Goal: Information Seeking & Learning: Compare options

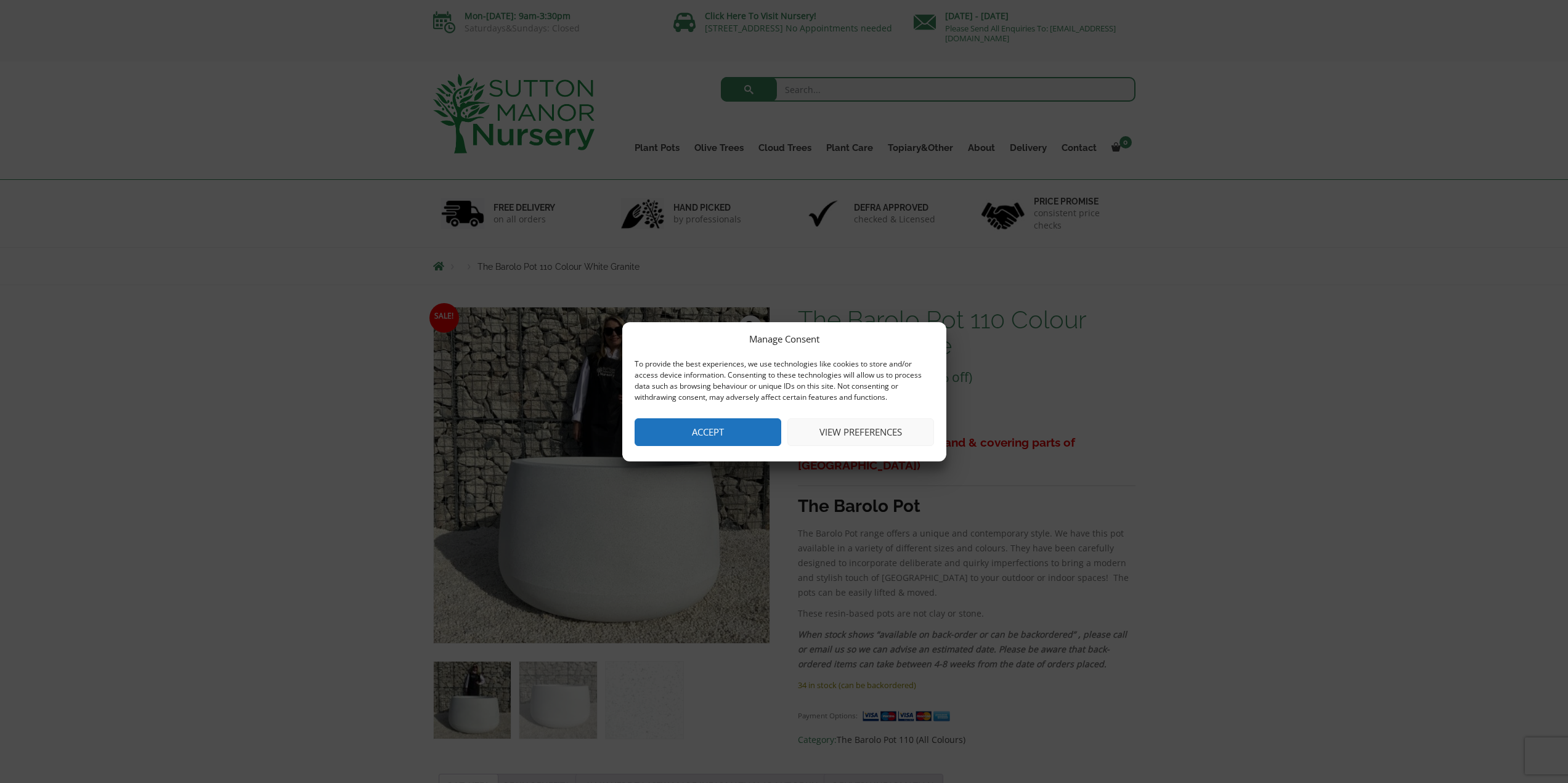
click at [761, 434] on button "Accept" at bounding box center [708, 432] width 147 height 28
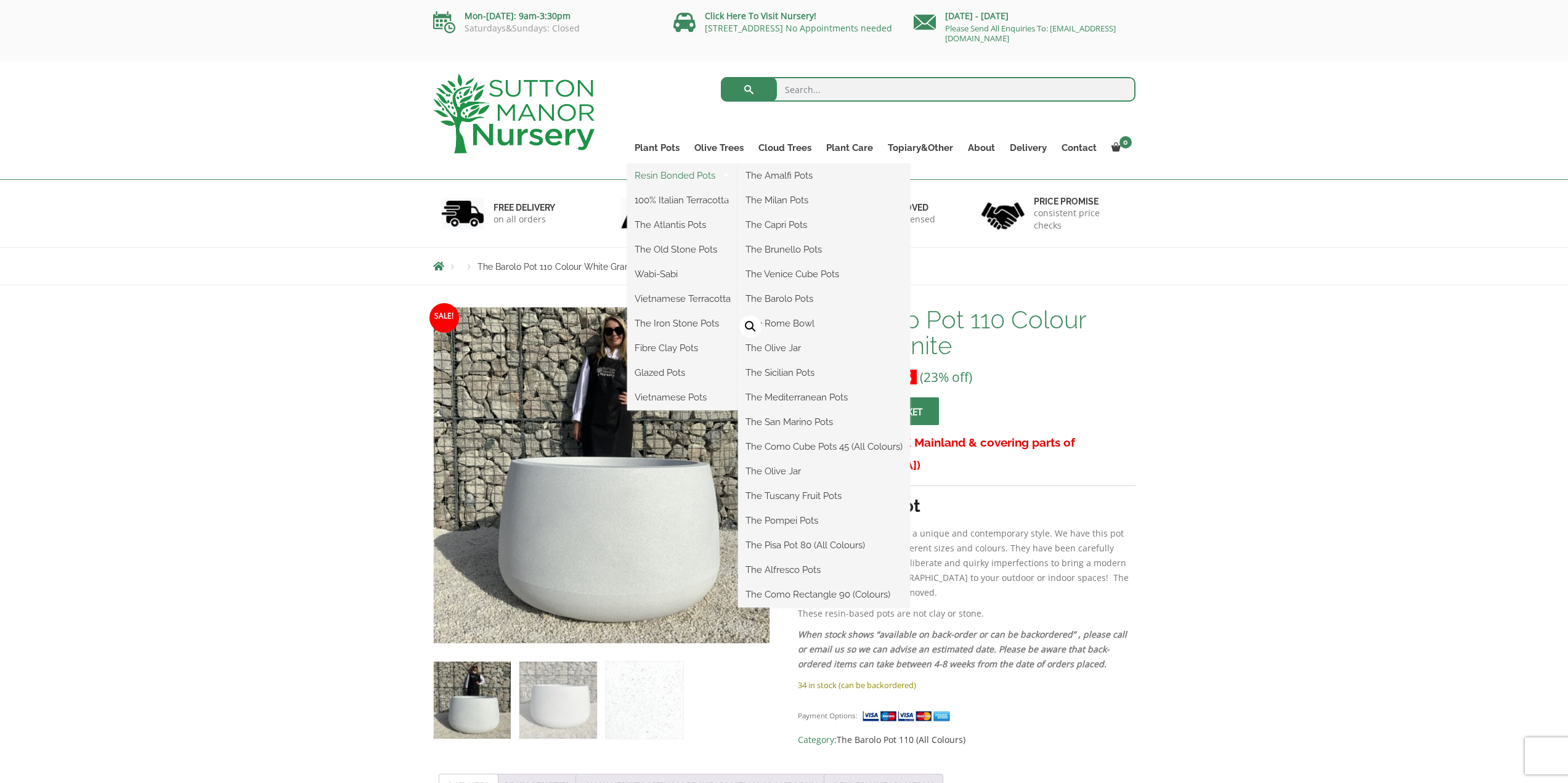
click at [677, 177] on link "Resin Bonded Pots" at bounding box center [682, 175] width 111 height 18
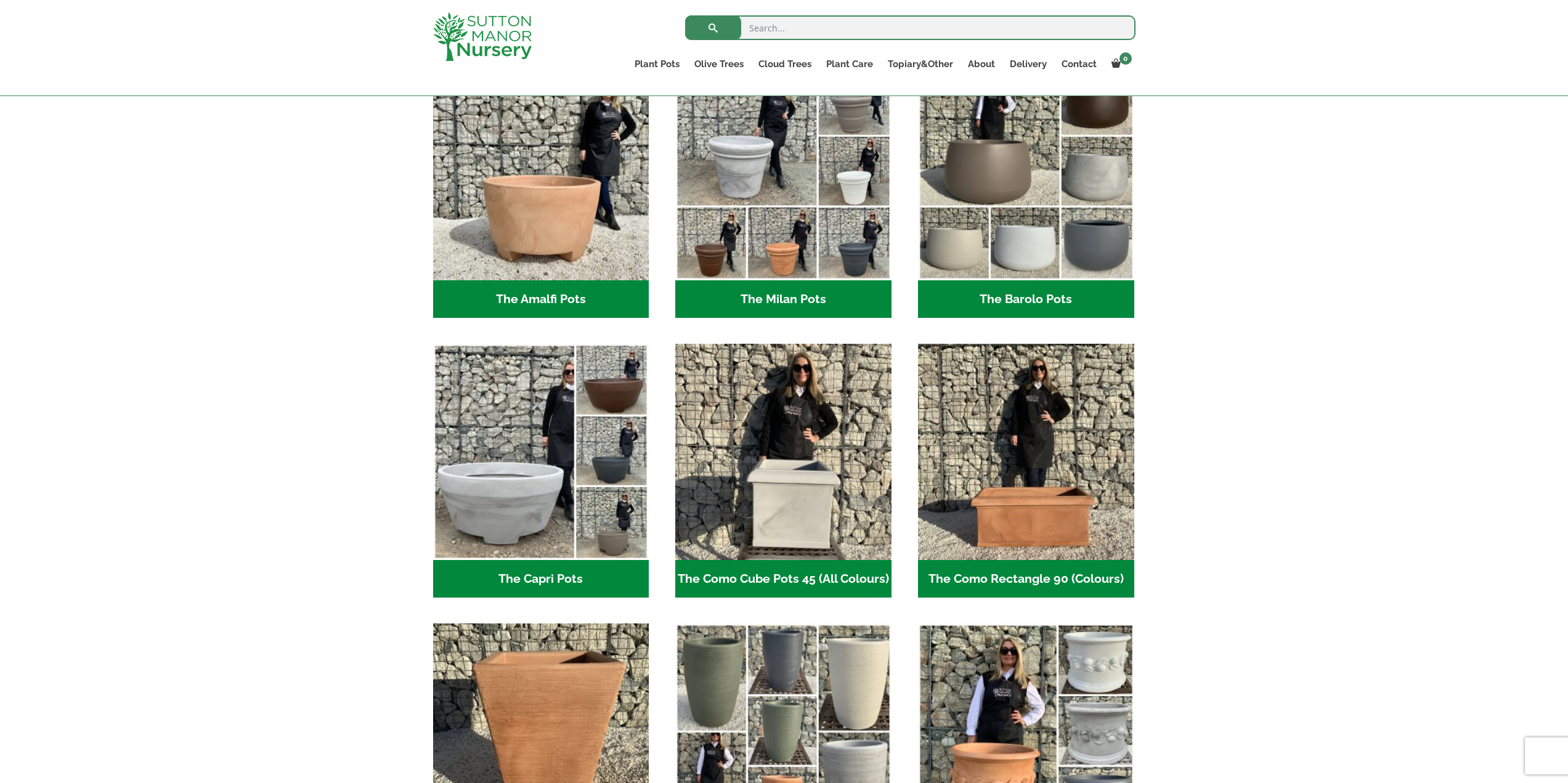
scroll to position [123, 0]
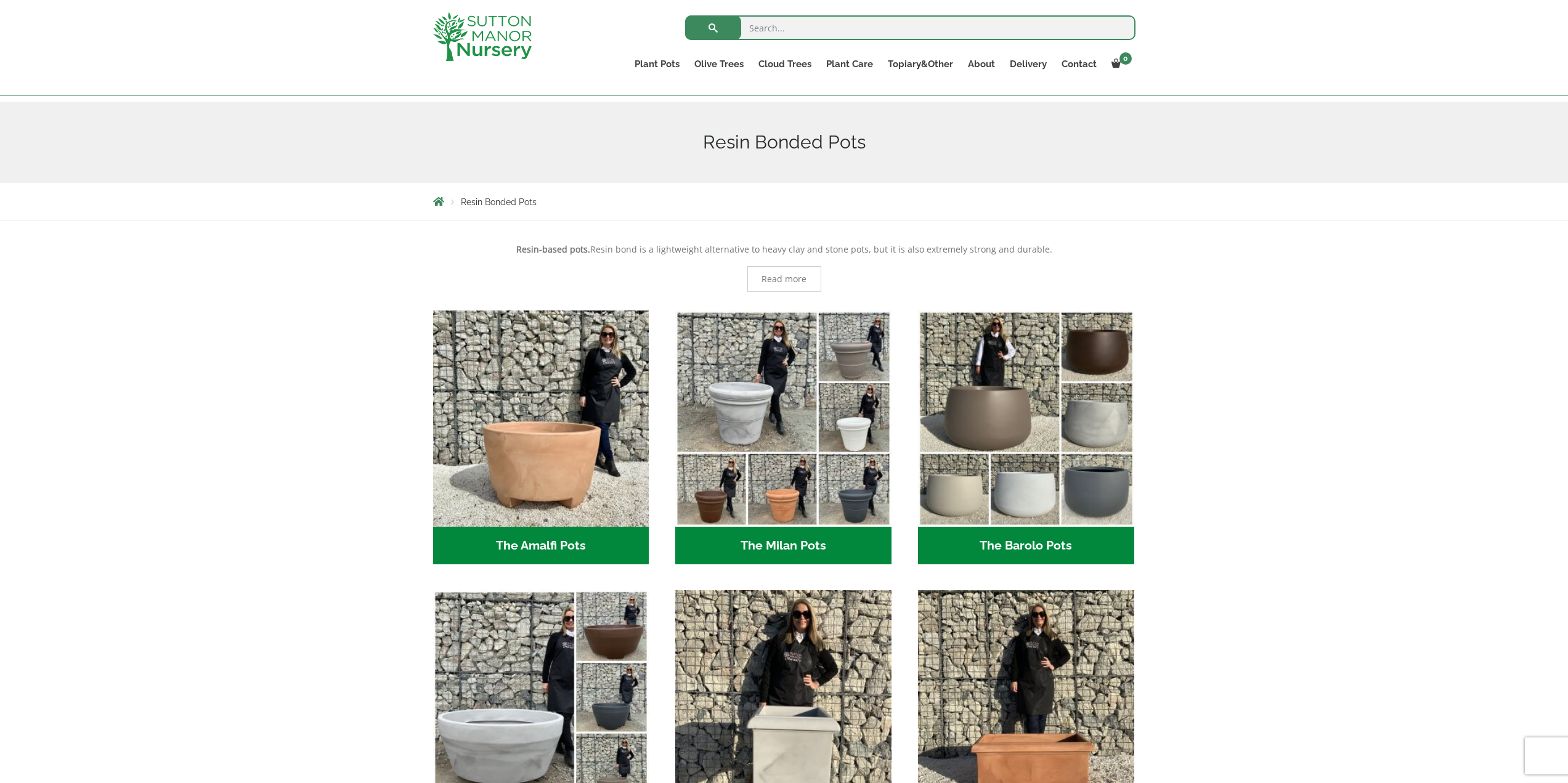
click at [1026, 547] on h2 "The Barolo Pots (36)" at bounding box center [1026, 546] width 216 height 38
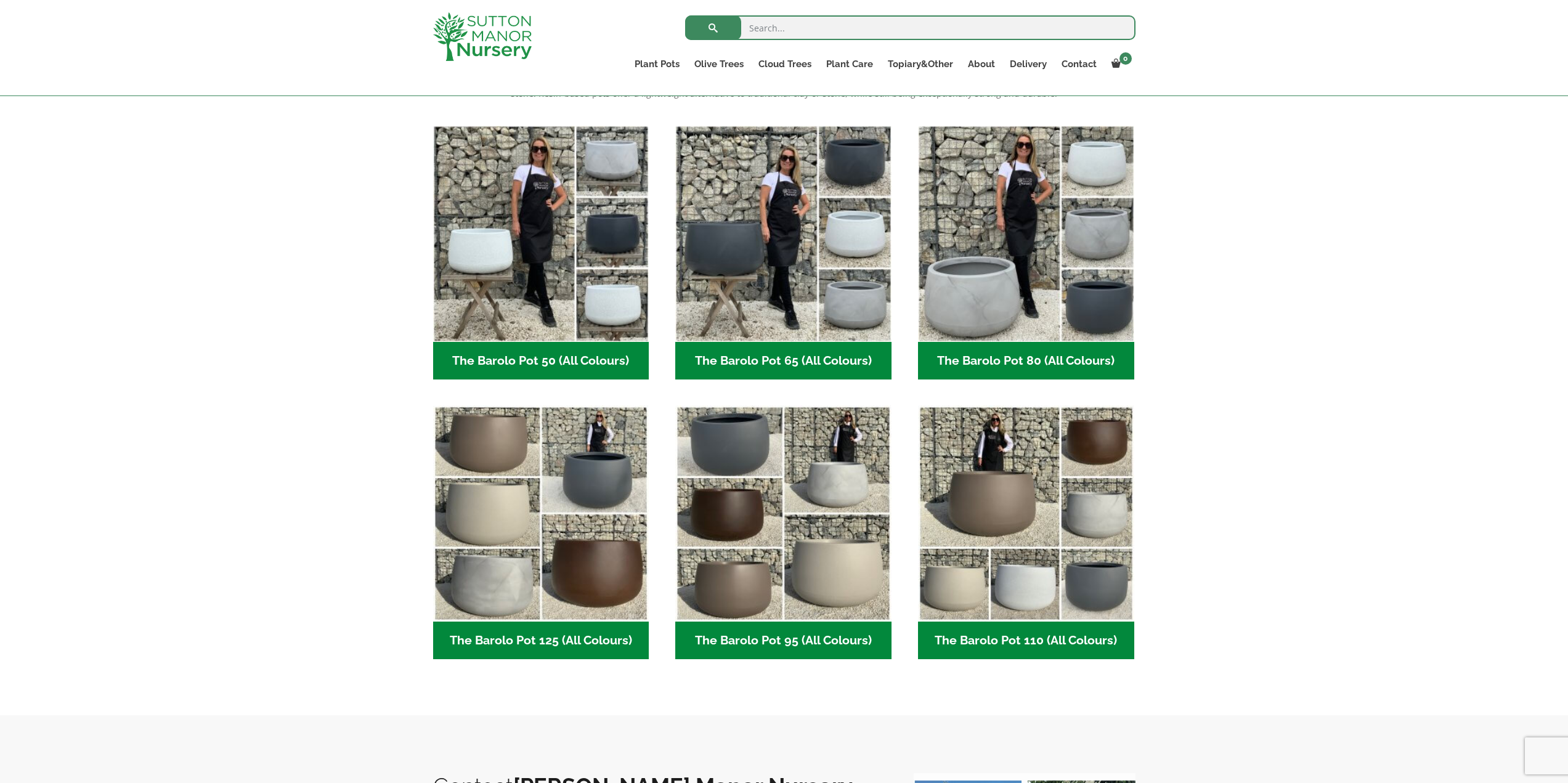
scroll to position [308, 0]
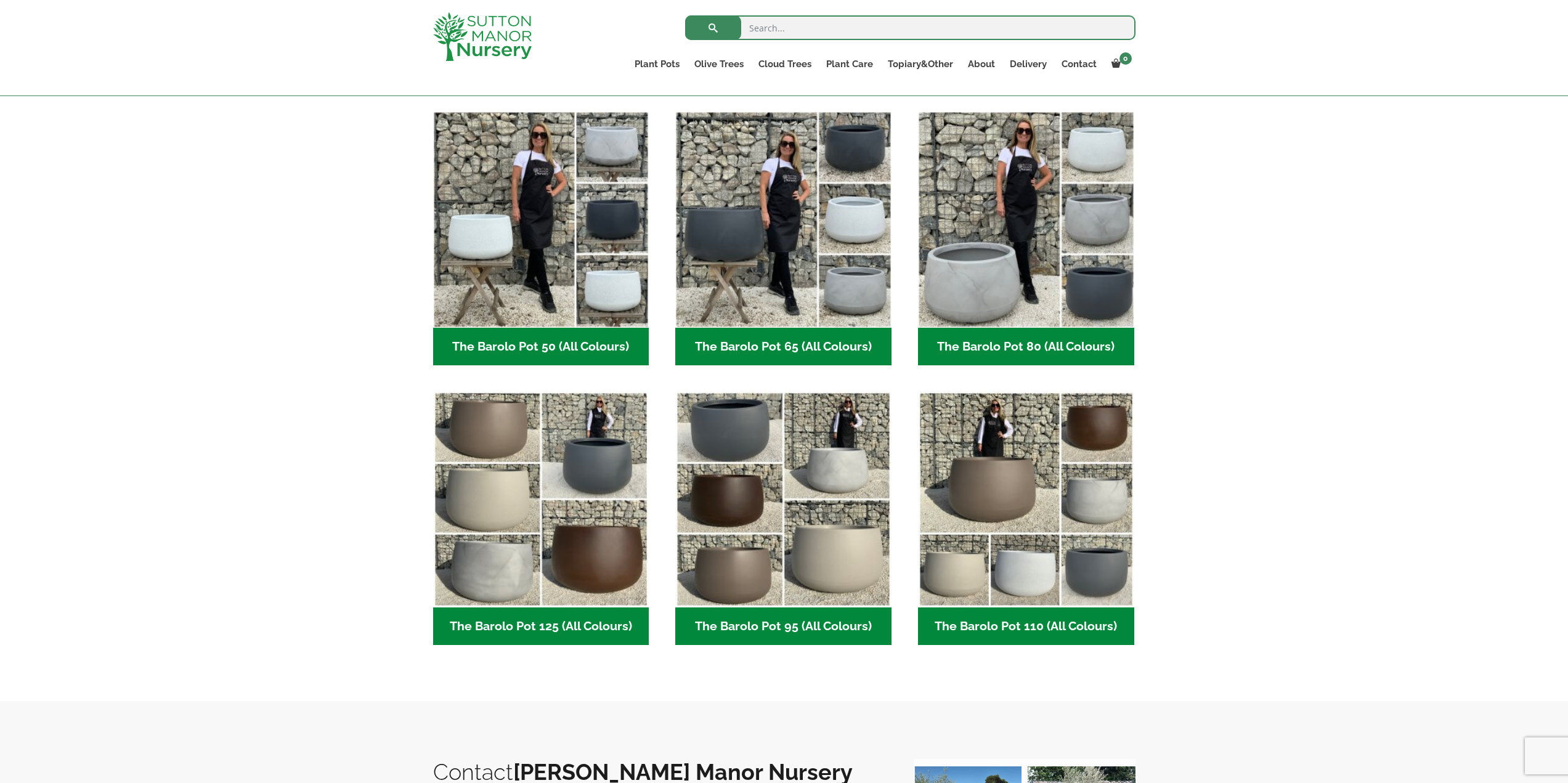
click at [772, 345] on h2 "The Barolo Pot 65 (All Colours) (6)" at bounding box center [783, 347] width 216 height 38
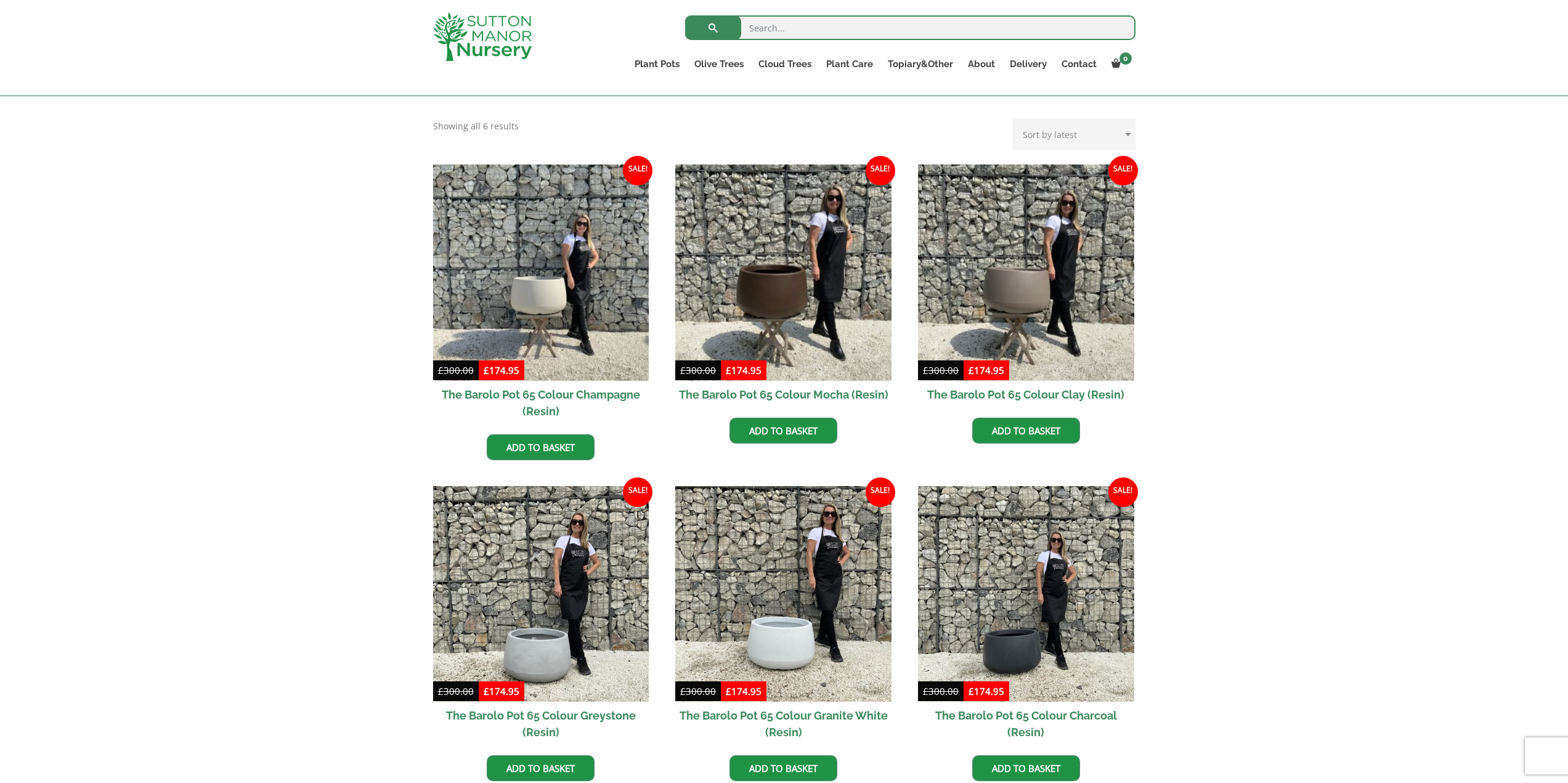
scroll to position [308, 0]
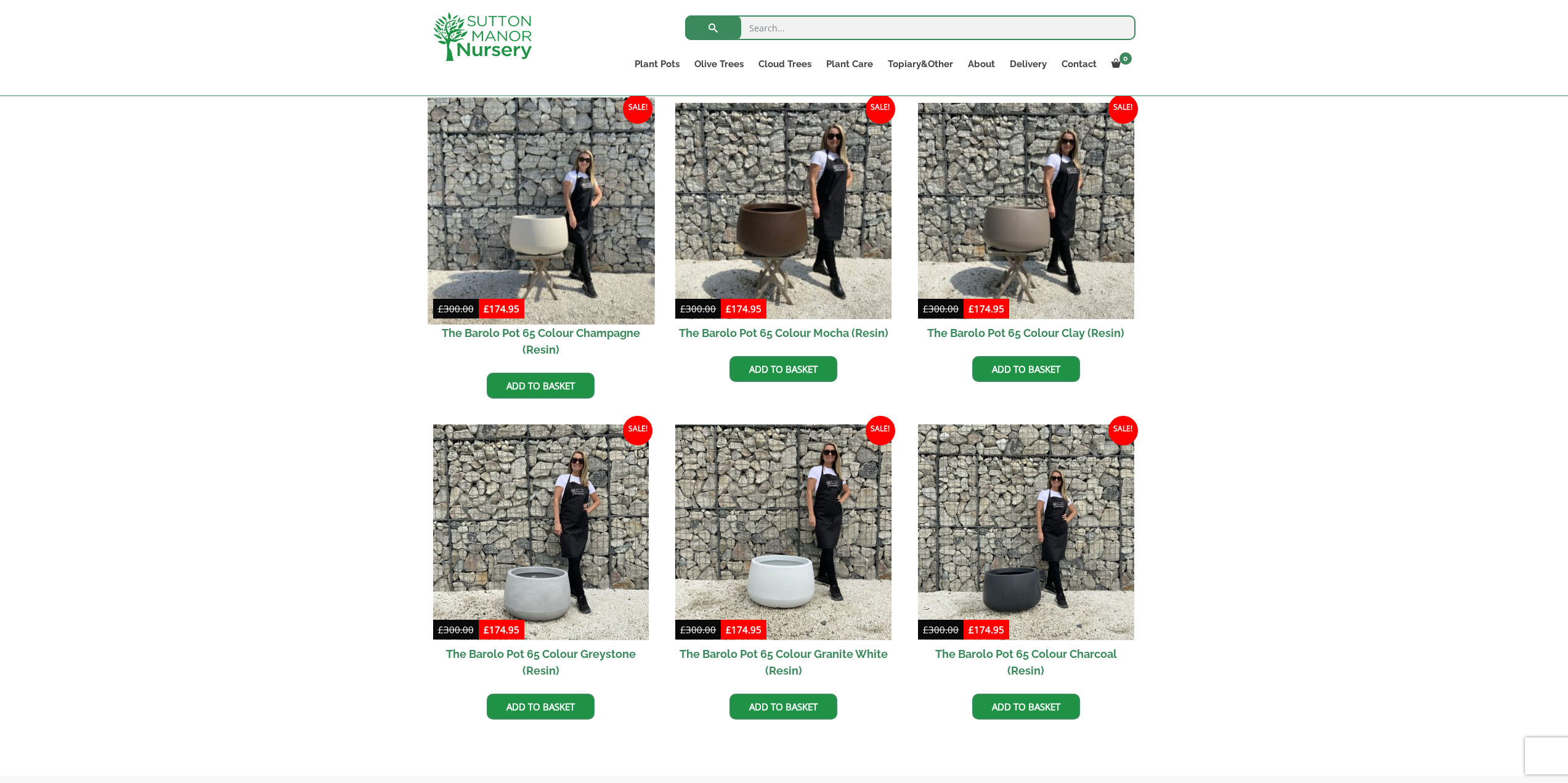
click at [548, 238] on img at bounding box center [541, 210] width 226 height 227
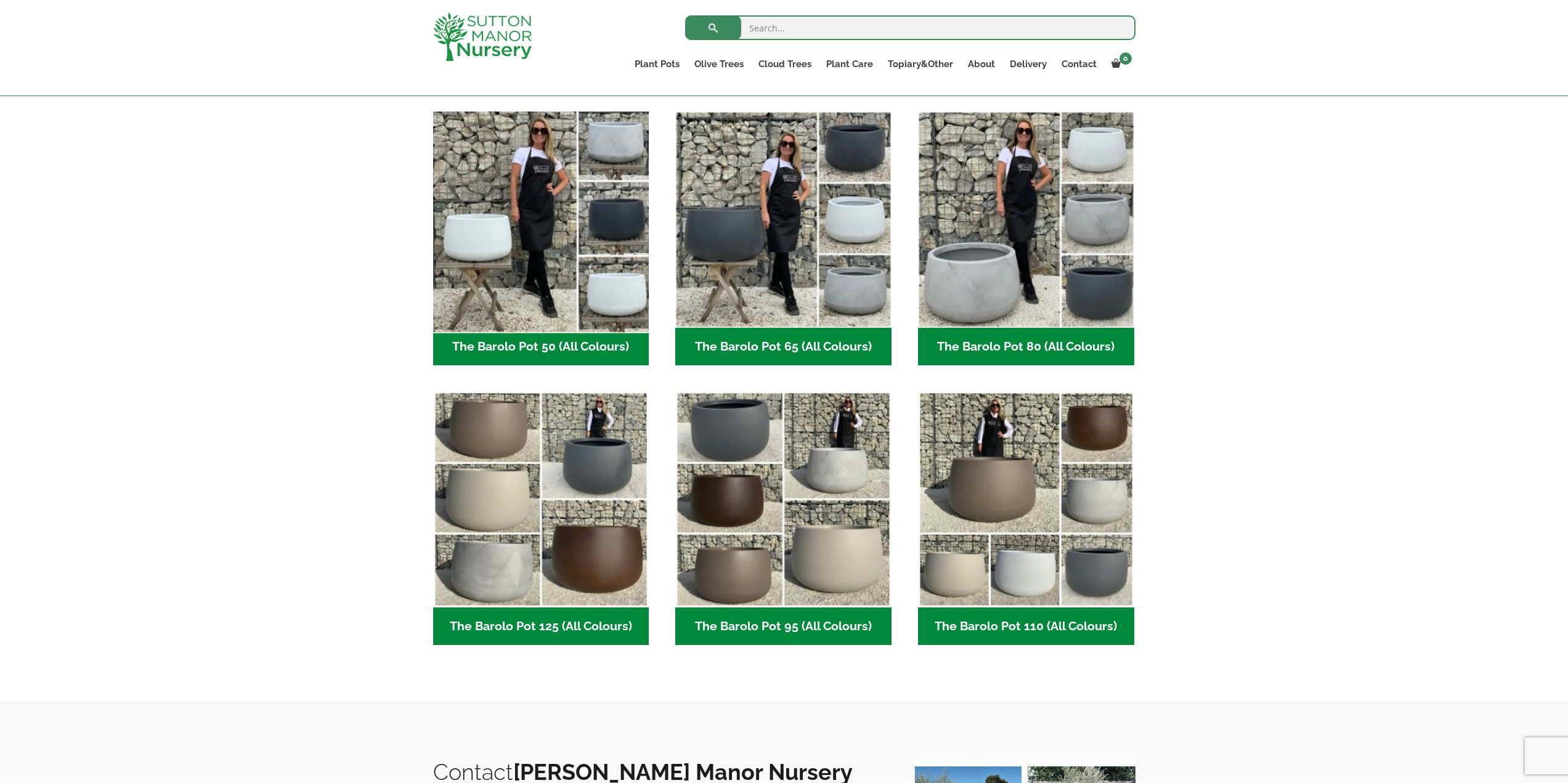
click at [498, 251] on img "Visit product category The Barolo Pot 50 (All Colours)" at bounding box center [541, 220] width 226 height 227
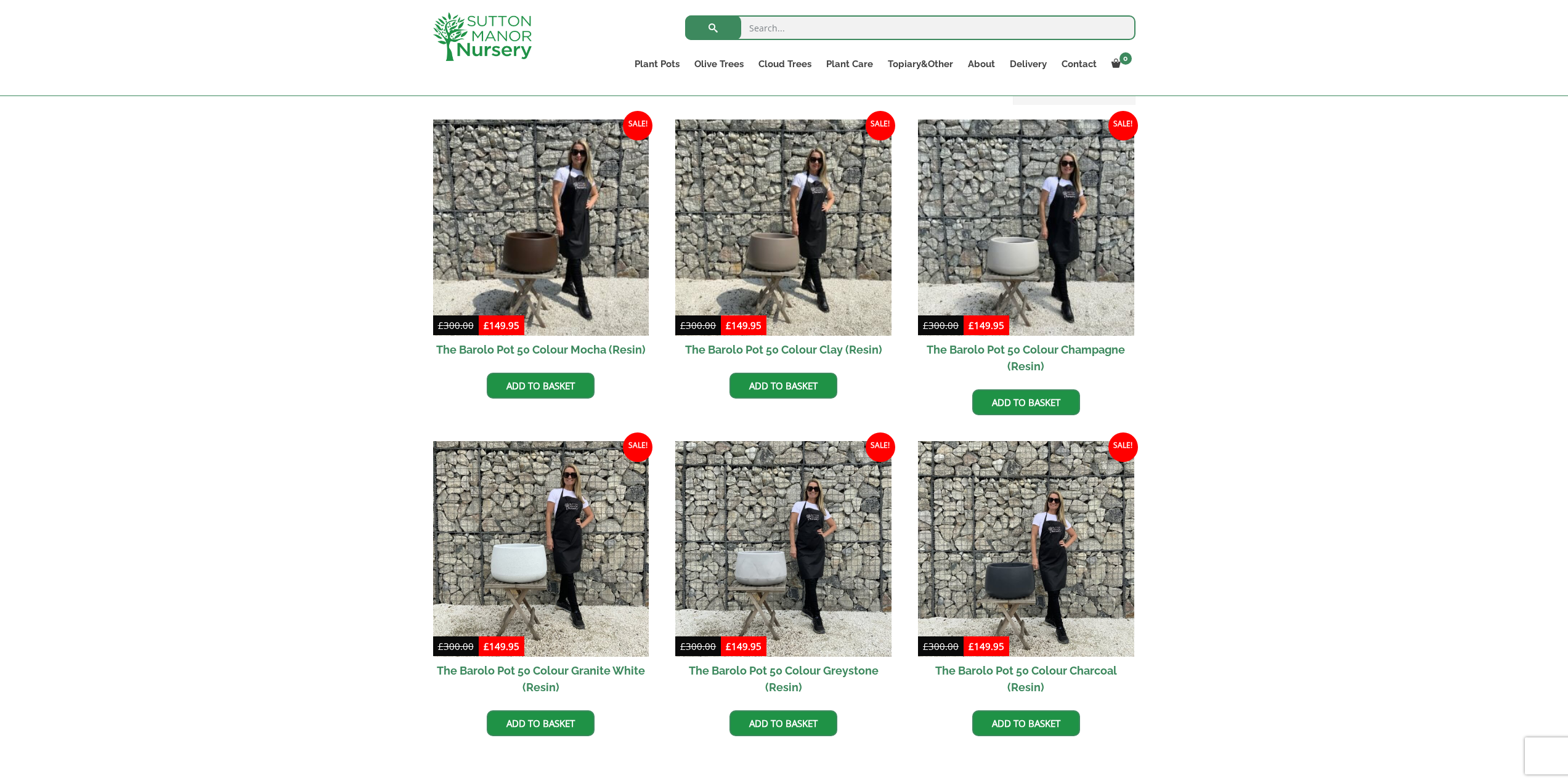
scroll to position [247, 0]
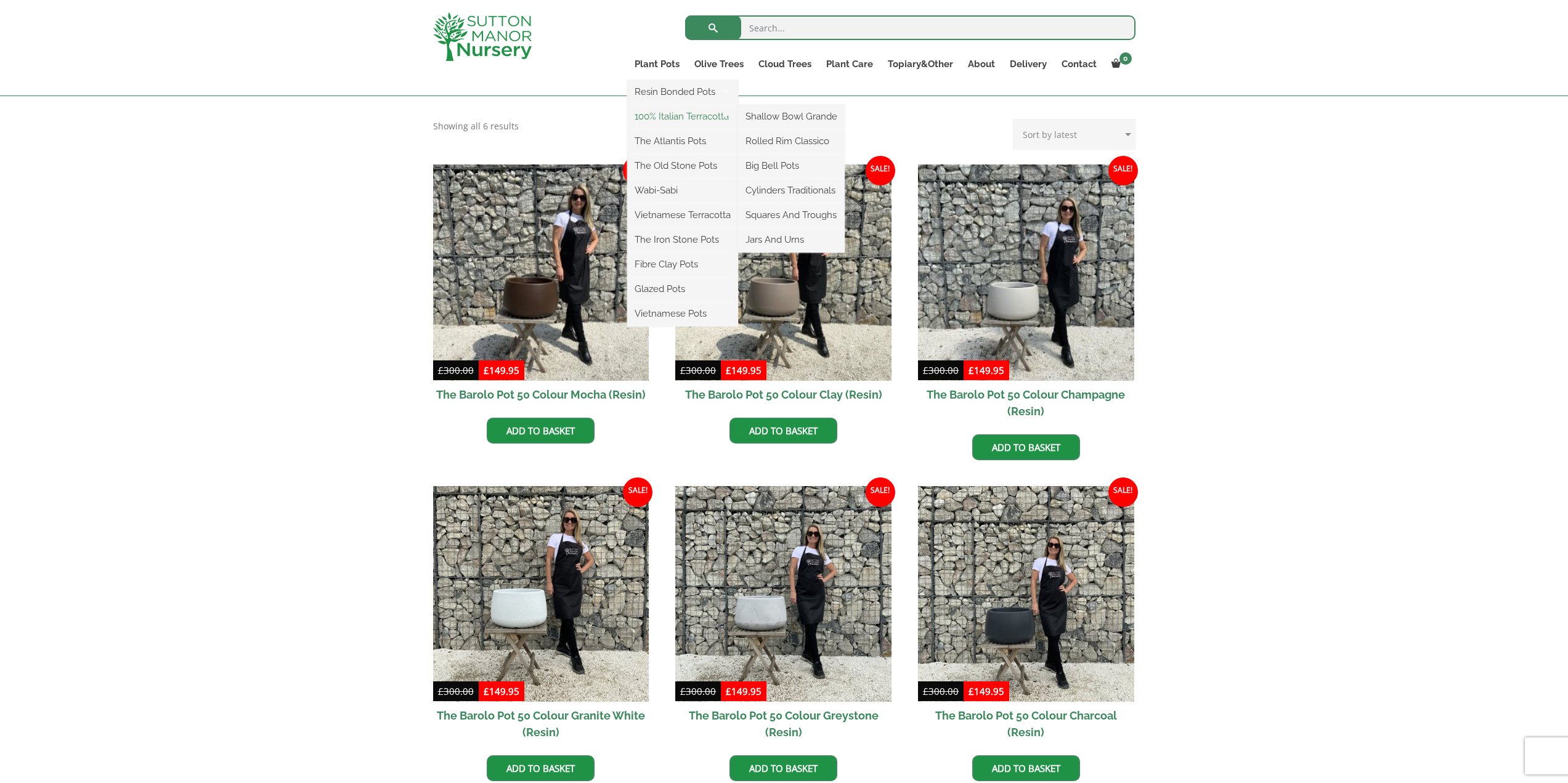
click at [700, 115] on link "100% Italian Terracotta" at bounding box center [682, 116] width 111 height 18
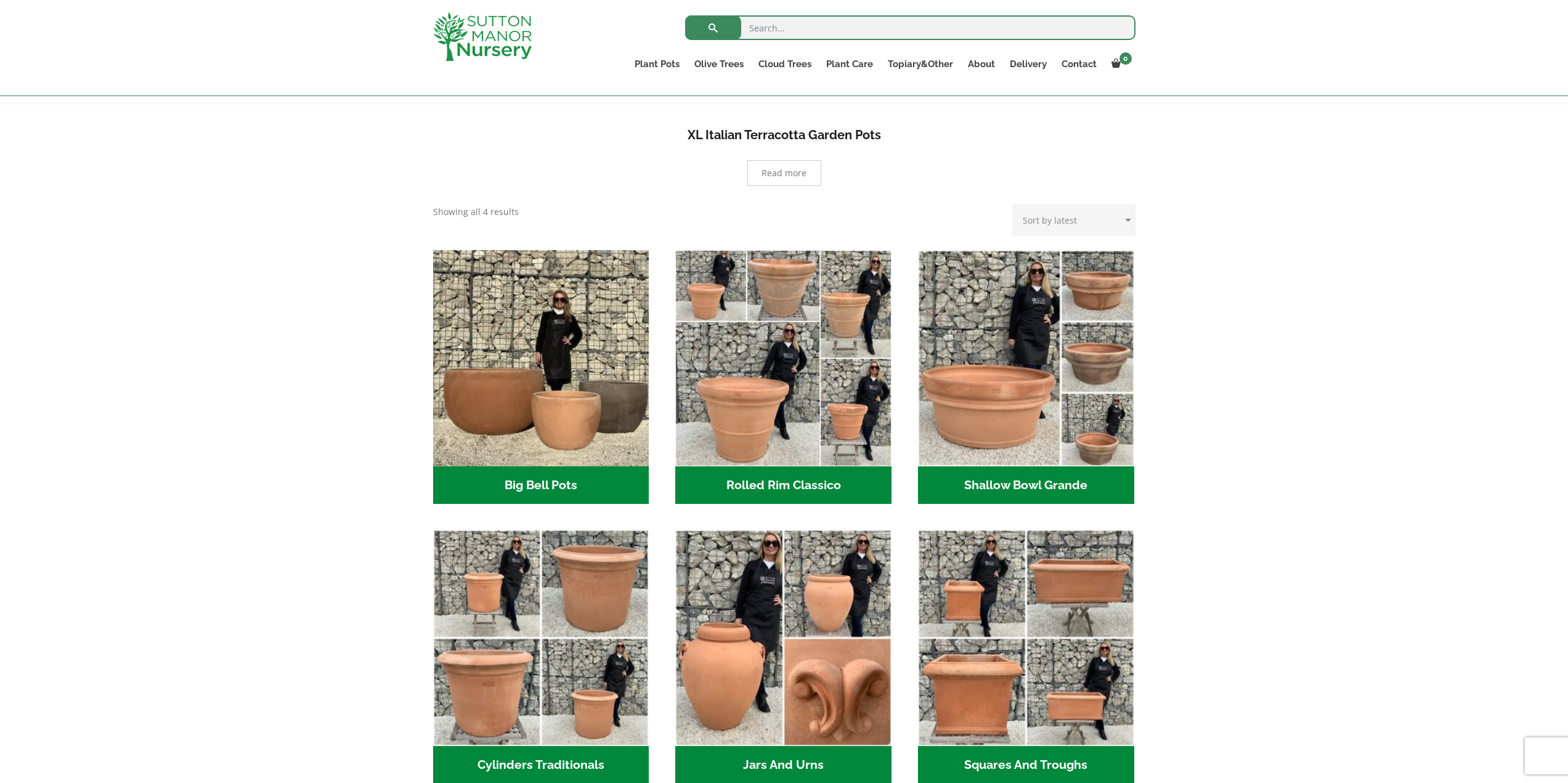
scroll to position [247, 0]
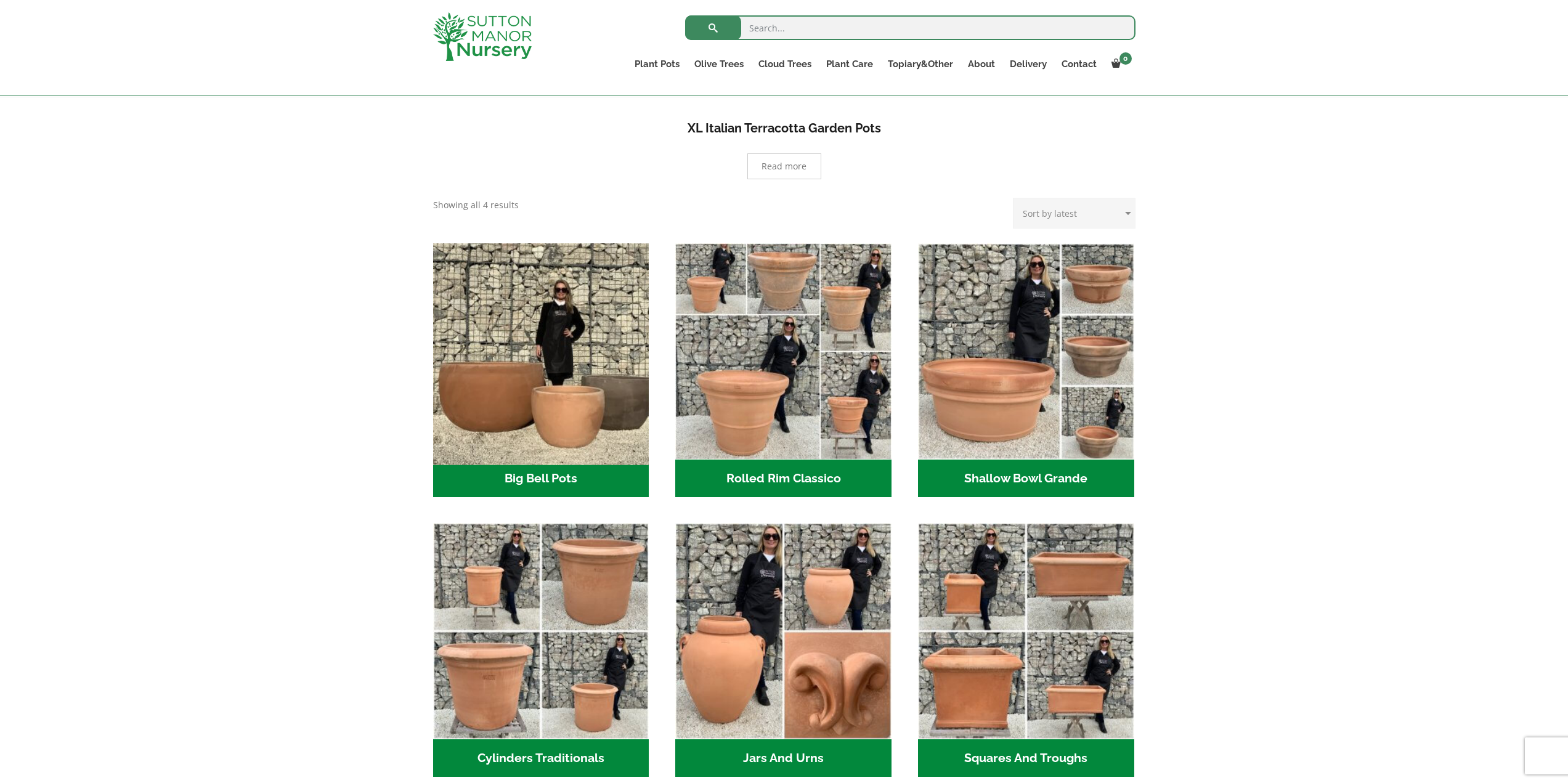
click at [613, 403] on img "Visit product category Big Bell Pots" at bounding box center [541, 351] width 226 height 227
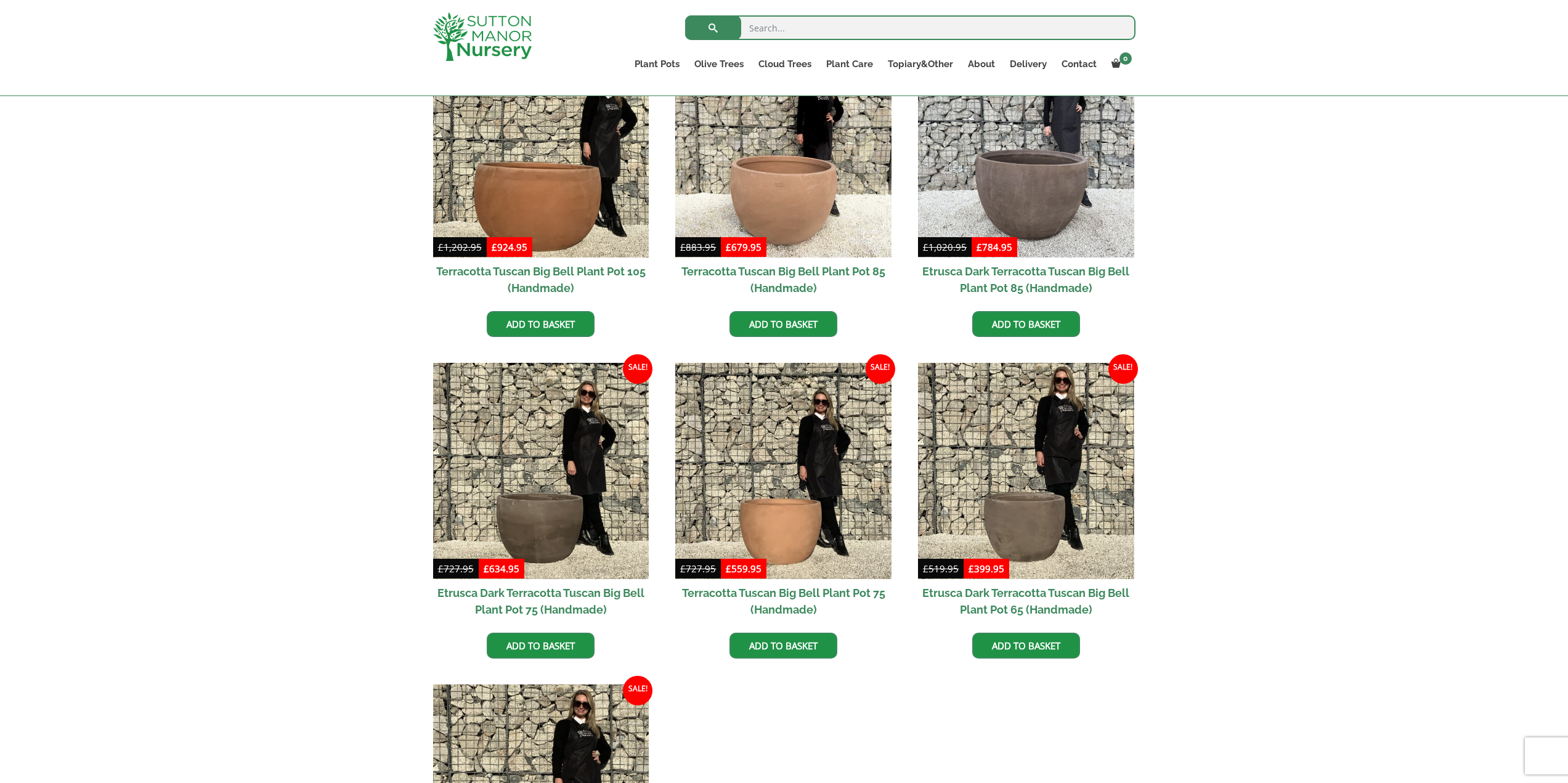
scroll to position [678, 0]
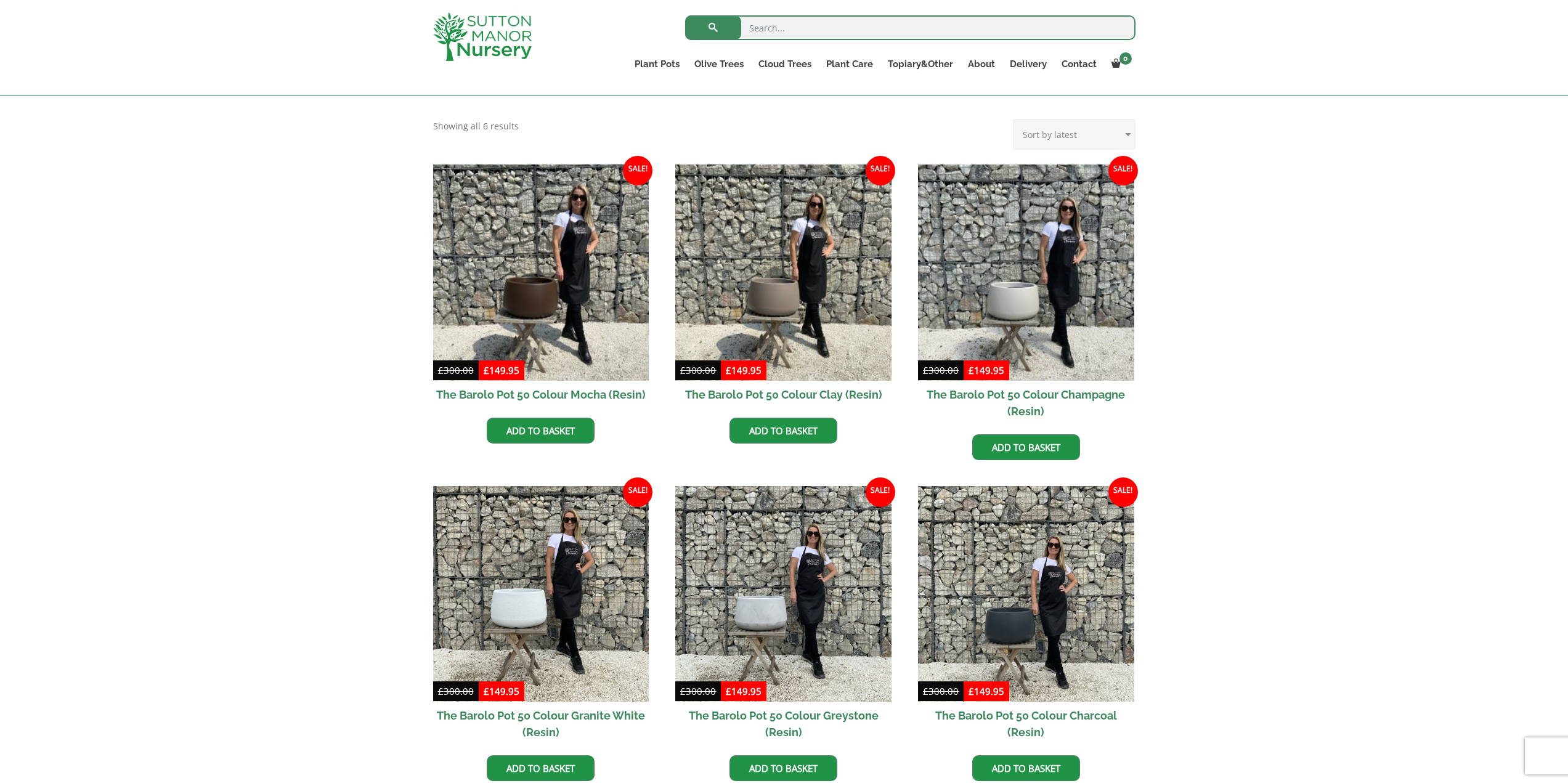
scroll to position [268, 0]
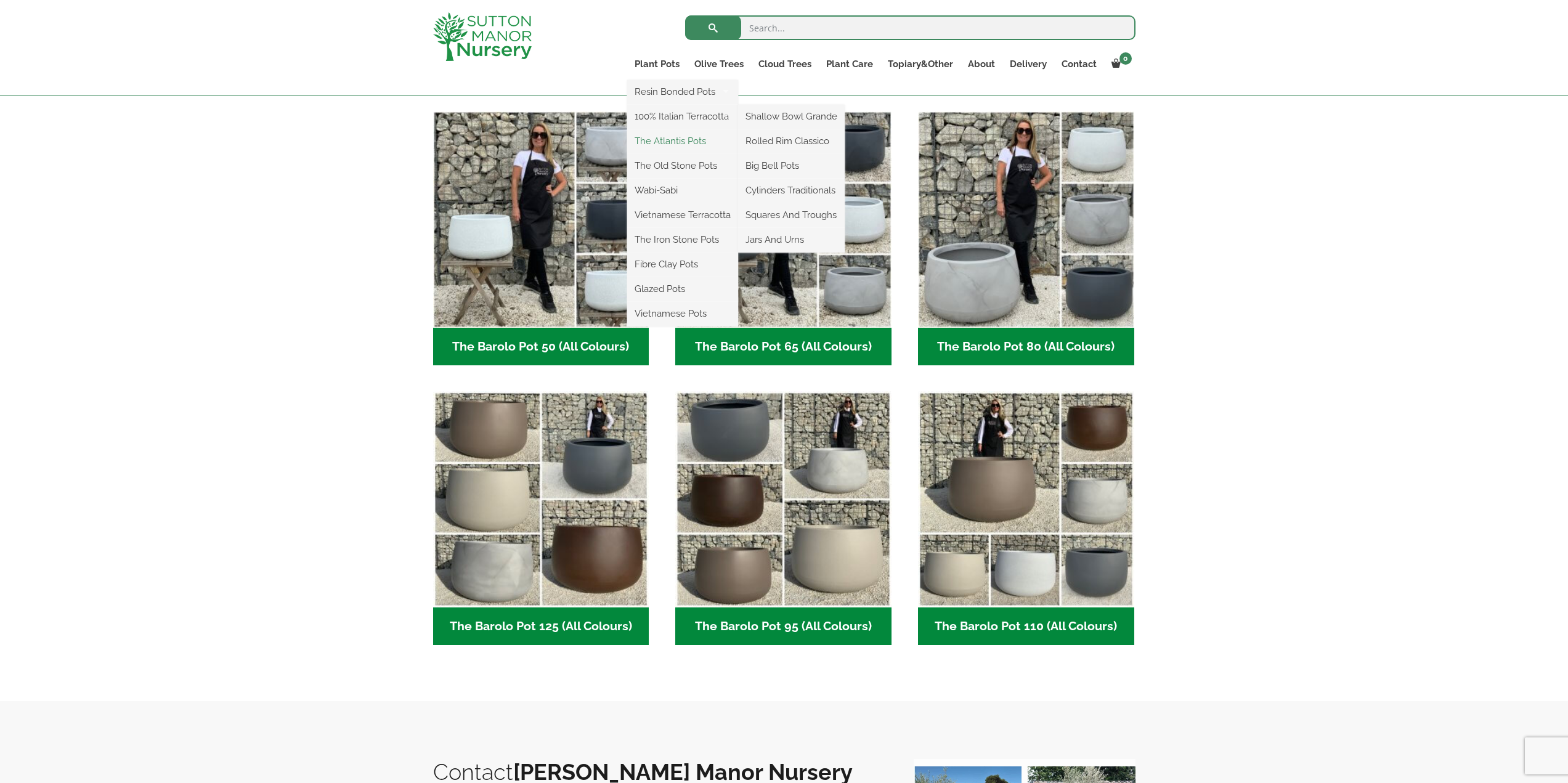
click at [674, 143] on link "The Atlantis Pots" at bounding box center [682, 141] width 111 height 18
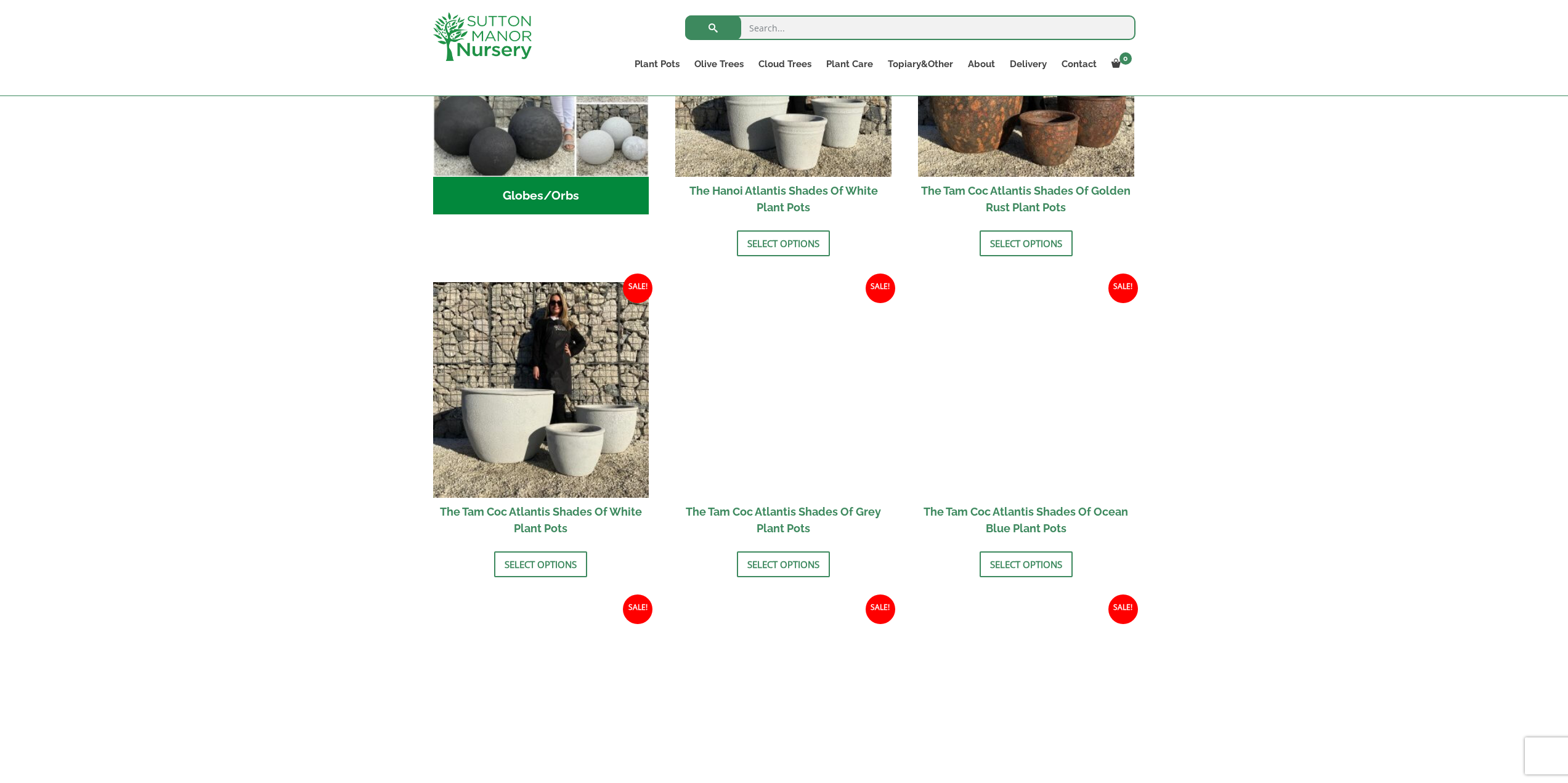
scroll to position [616, 0]
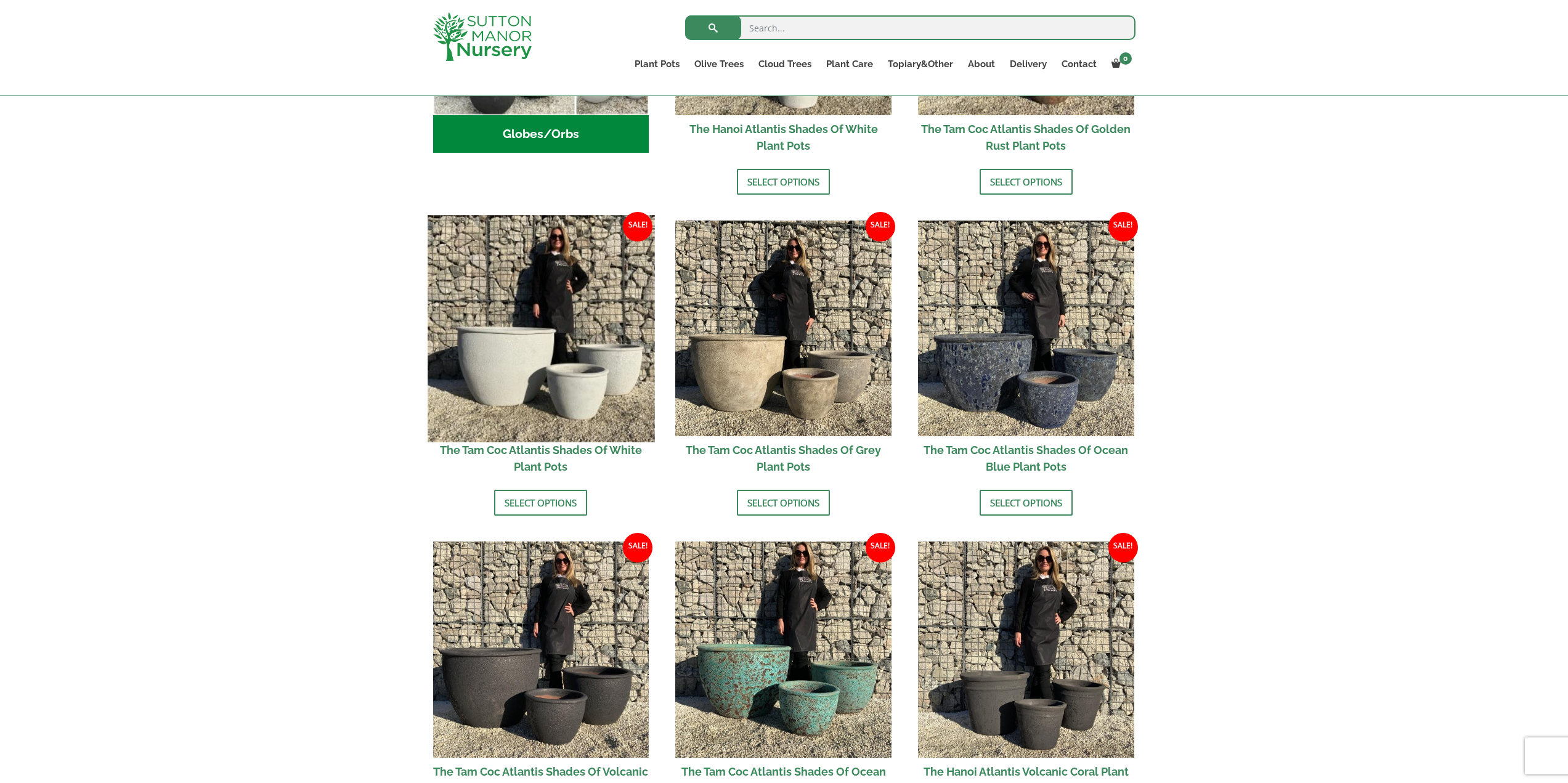
click at [558, 356] on img at bounding box center [541, 329] width 226 height 227
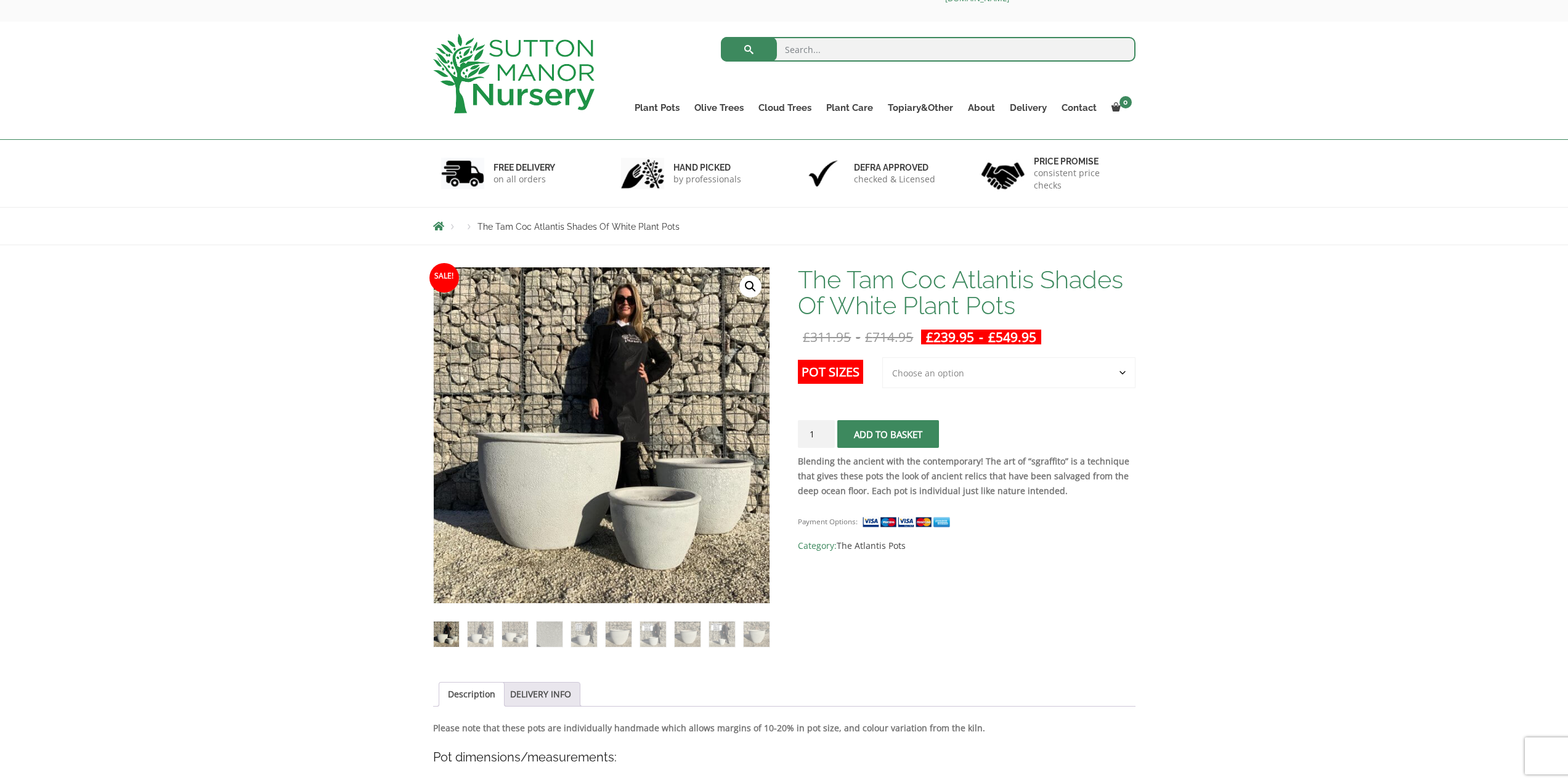
scroll to position [62, 0]
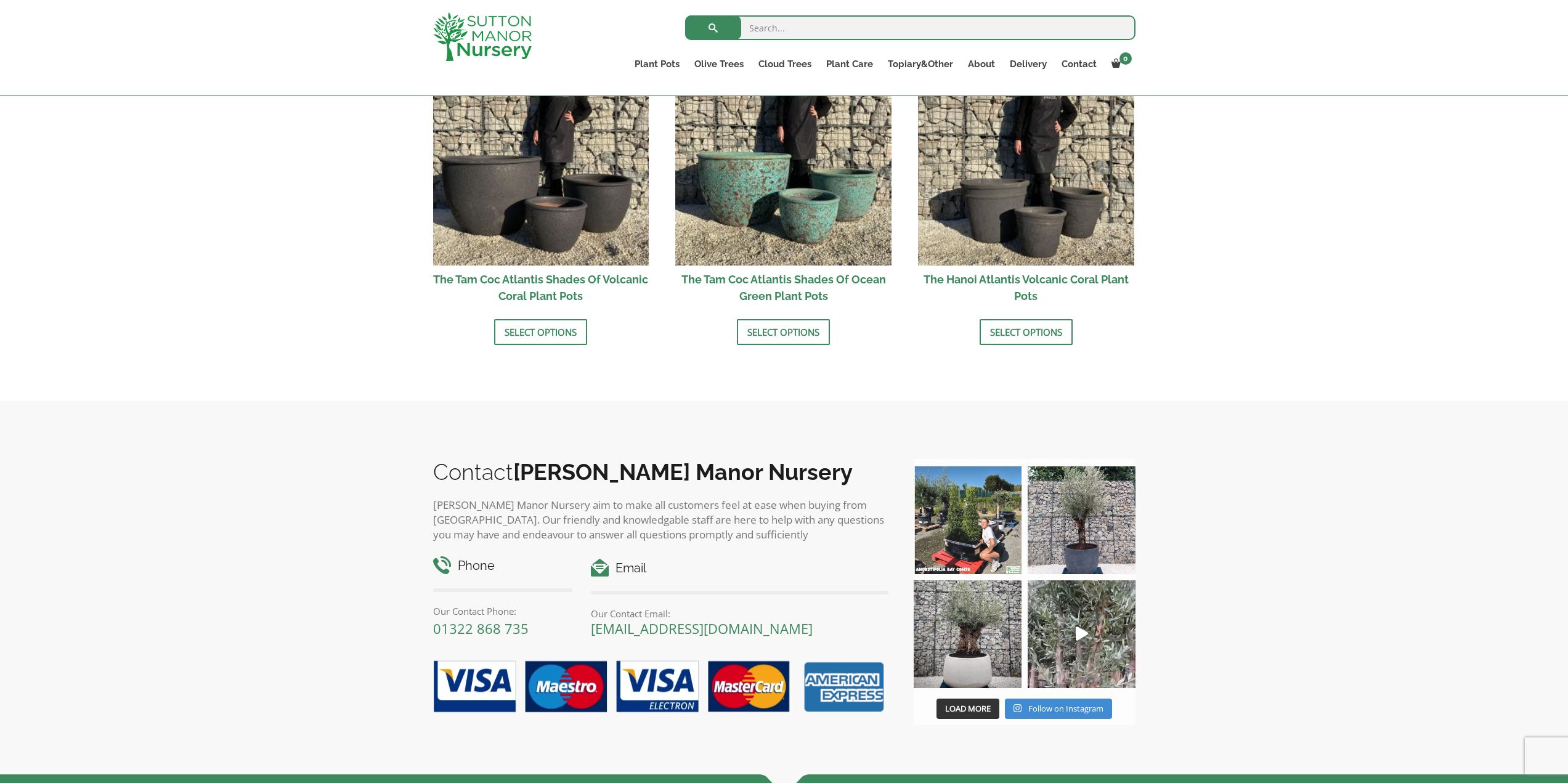
scroll to position [1109, 0]
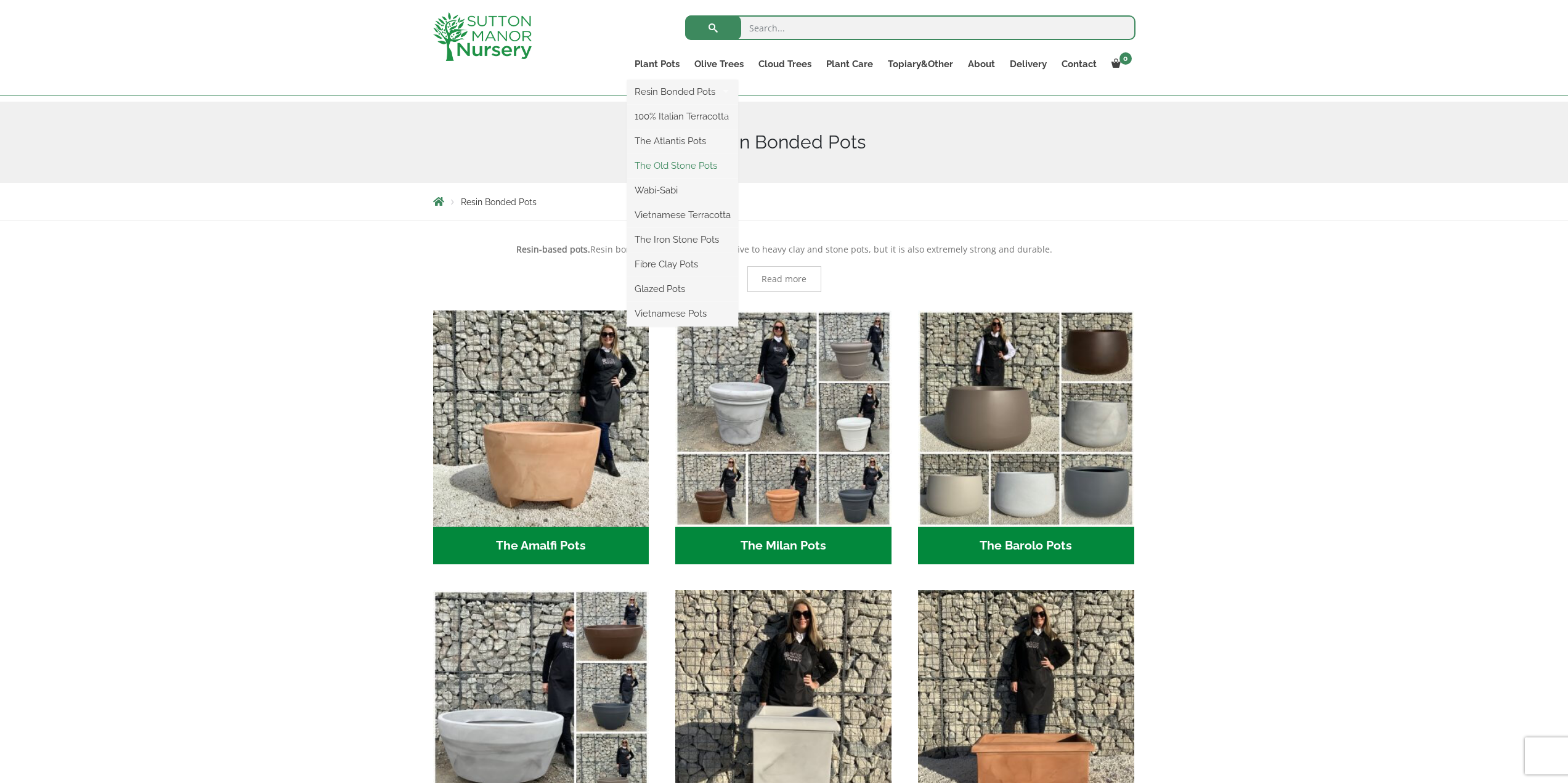
click at [684, 166] on link "The Old Stone Pots" at bounding box center [682, 166] width 111 height 18
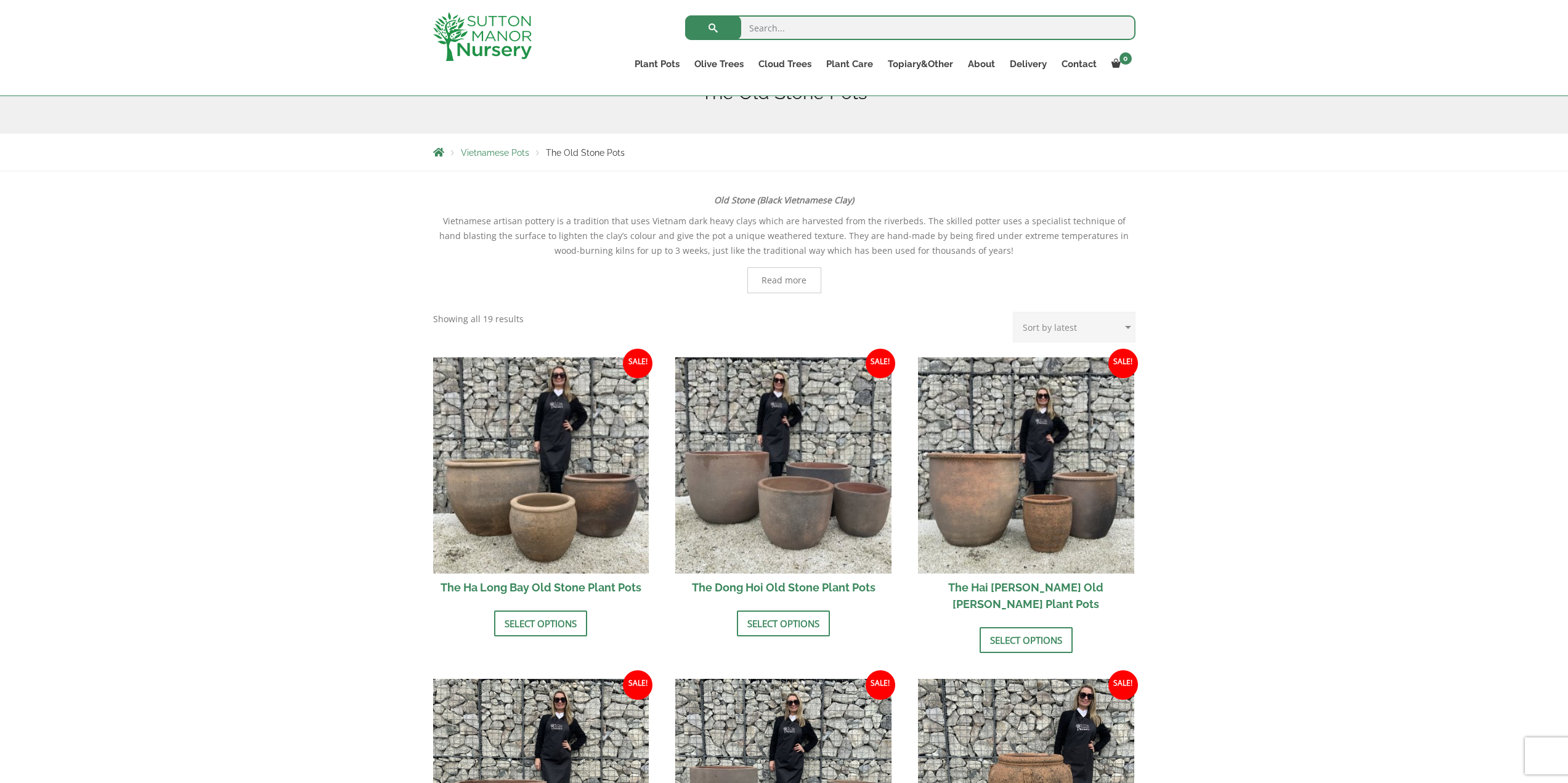
scroll to position [62, 0]
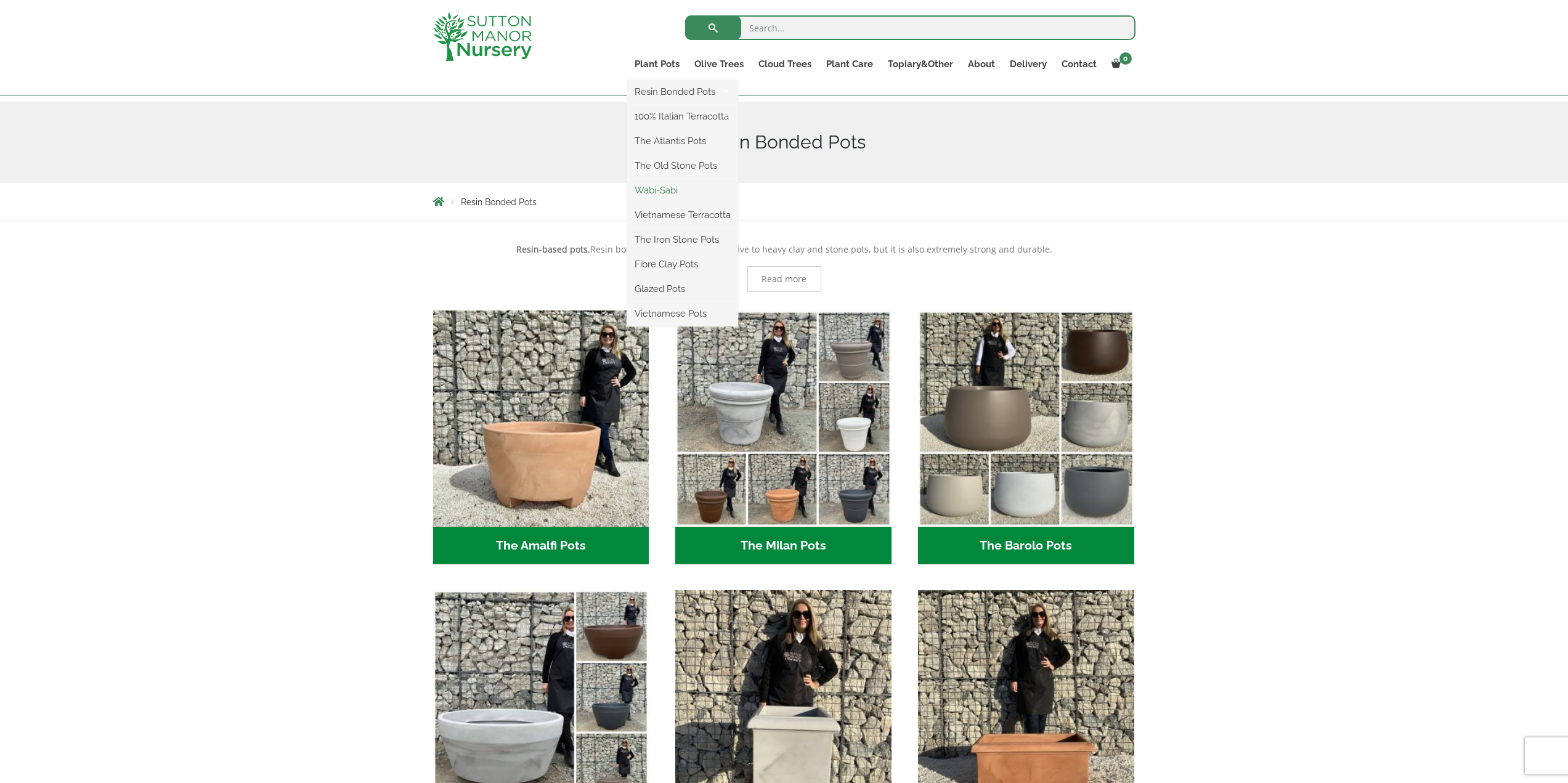
click at [668, 187] on link "Wabi-Sabi" at bounding box center [682, 190] width 111 height 18
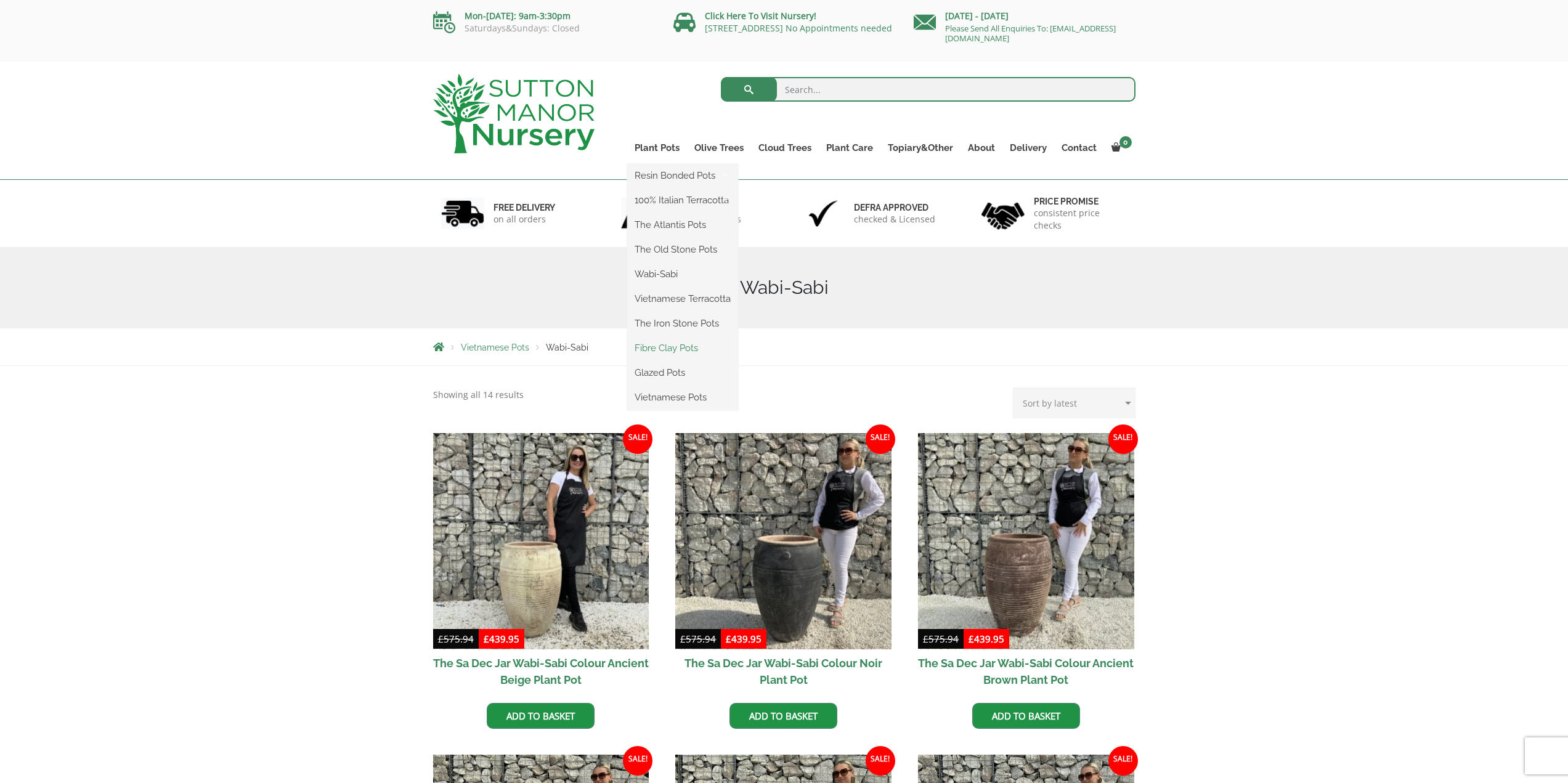
click at [678, 350] on link "Fibre Clay Pots" at bounding box center [682, 348] width 111 height 18
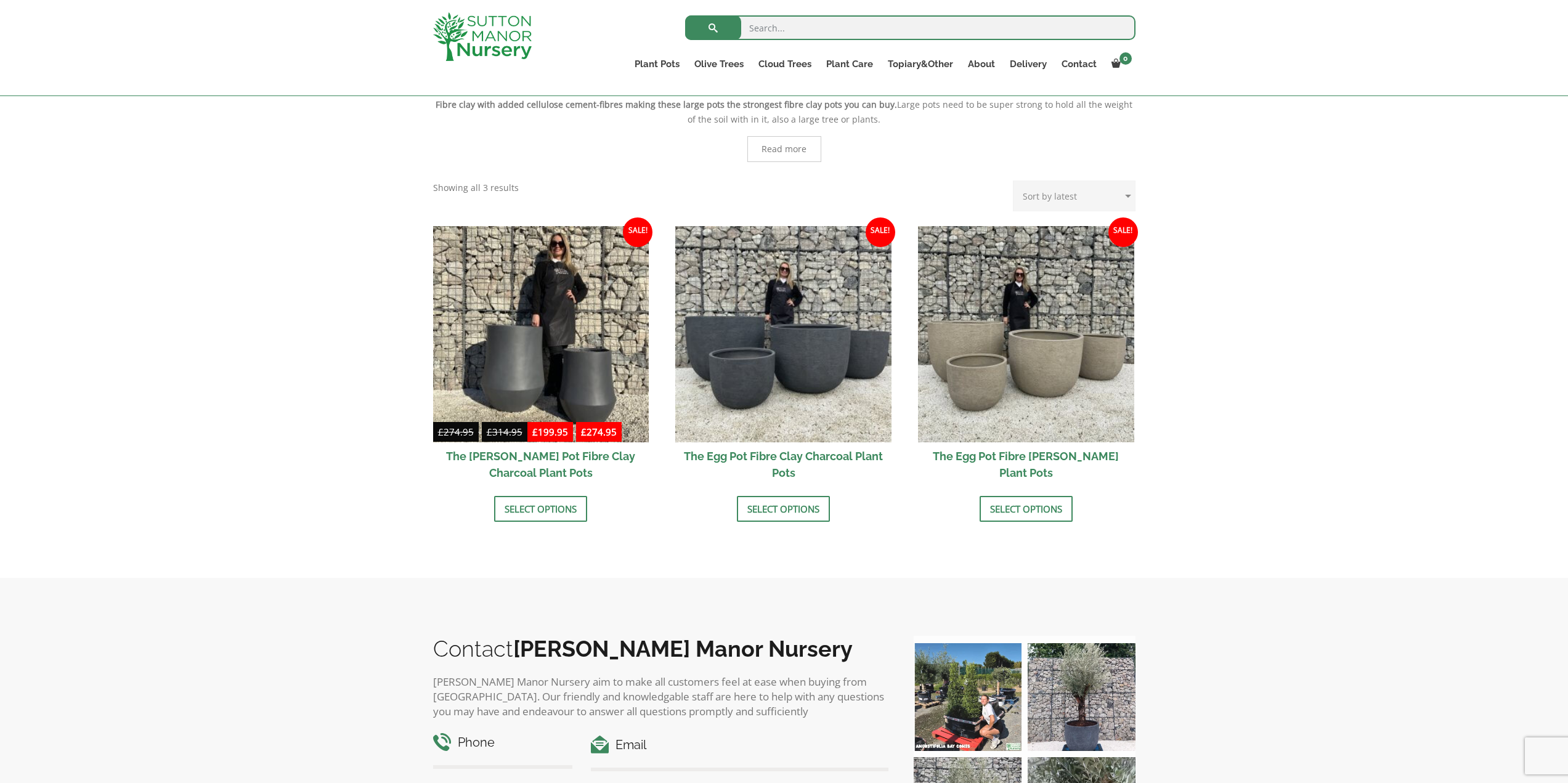
scroll to position [308, 0]
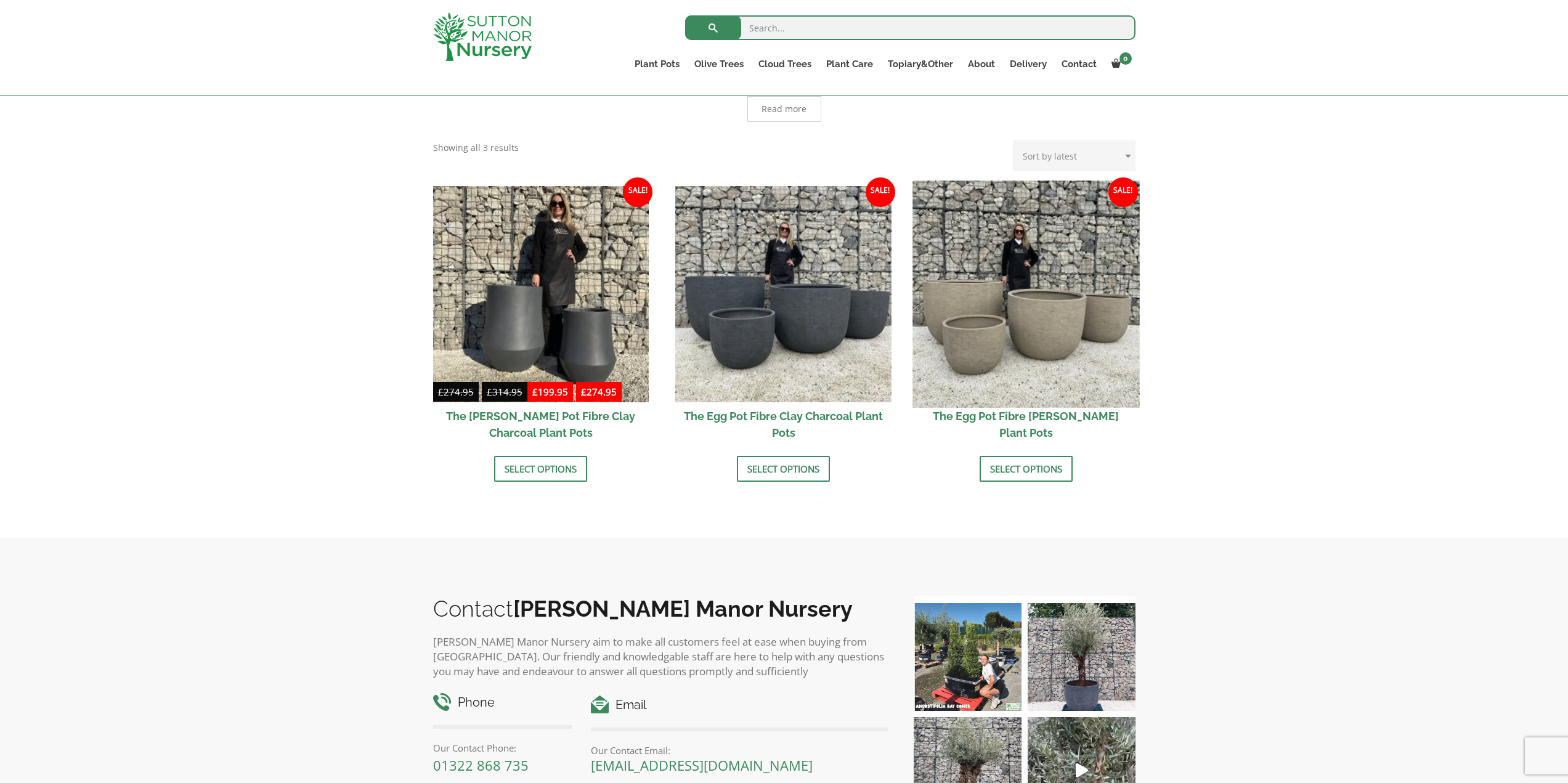
click at [1067, 383] on img at bounding box center [1026, 294] width 226 height 227
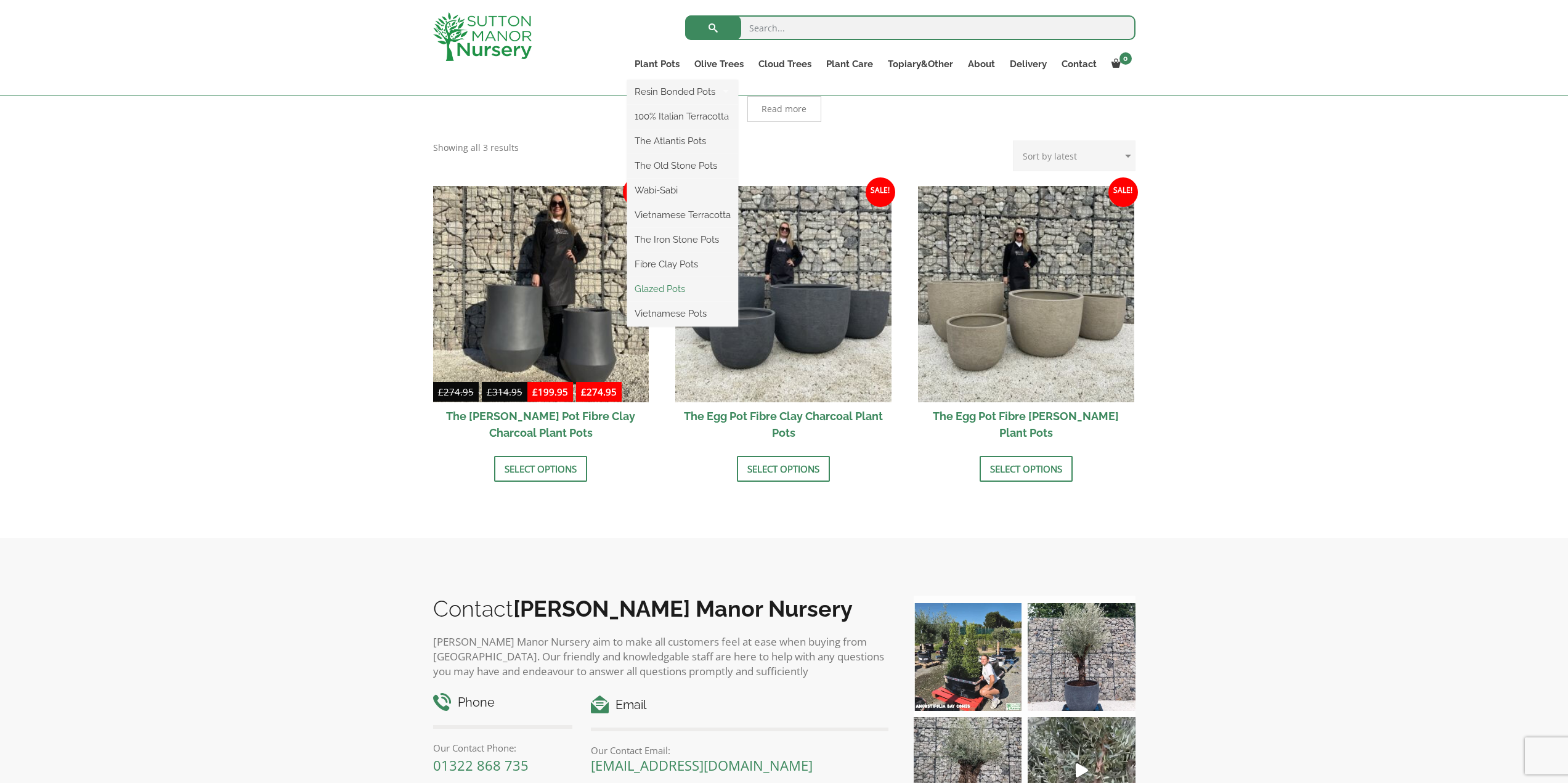
click at [688, 287] on link "Glazed Pots" at bounding box center [682, 289] width 111 height 18
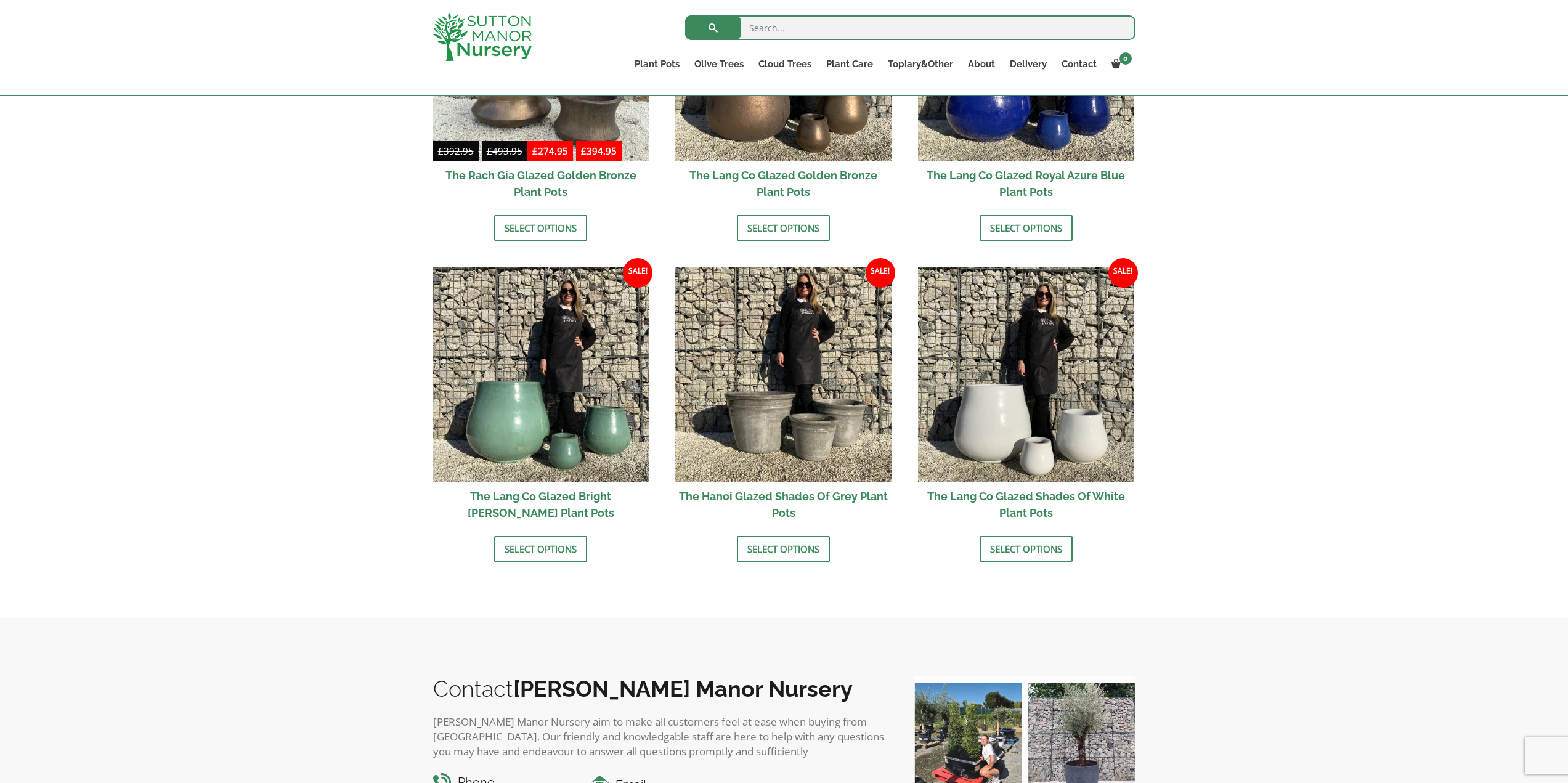
scroll to position [1109, 0]
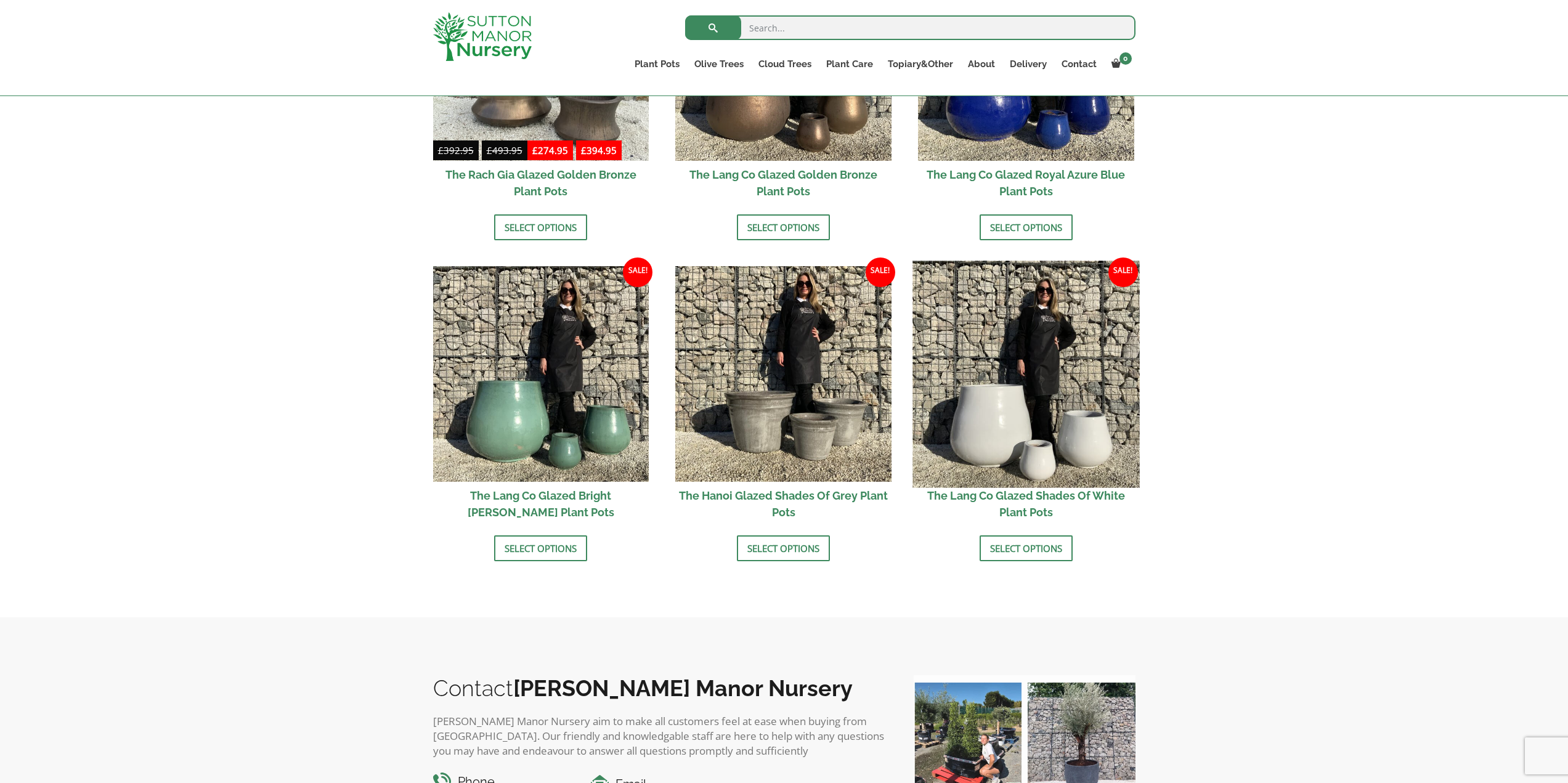
click at [1027, 445] on img at bounding box center [1026, 374] width 226 height 227
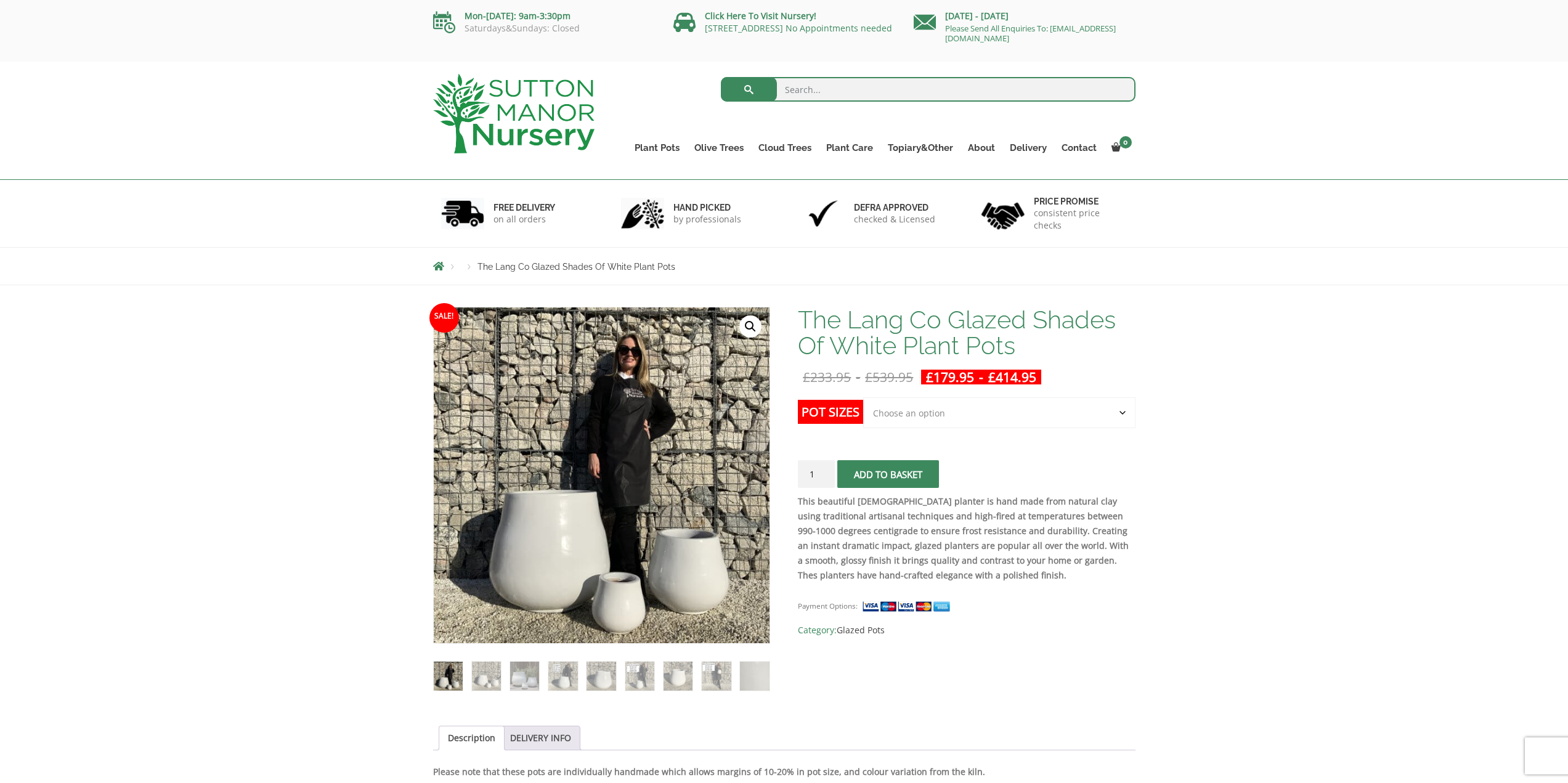
click at [1114, 416] on select "Choose an option Click here to buy the 3rd to Largest Pot In The Picture Click …" at bounding box center [999, 412] width 272 height 31
click at [863, 397] on select "Choose an option Click here to buy the 3rd to Largest Pot In The Picture Click …" at bounding box center [999, 412] width 272 height 31
select select "Click here to buy the 3rd to Largest Pot In The Picture"
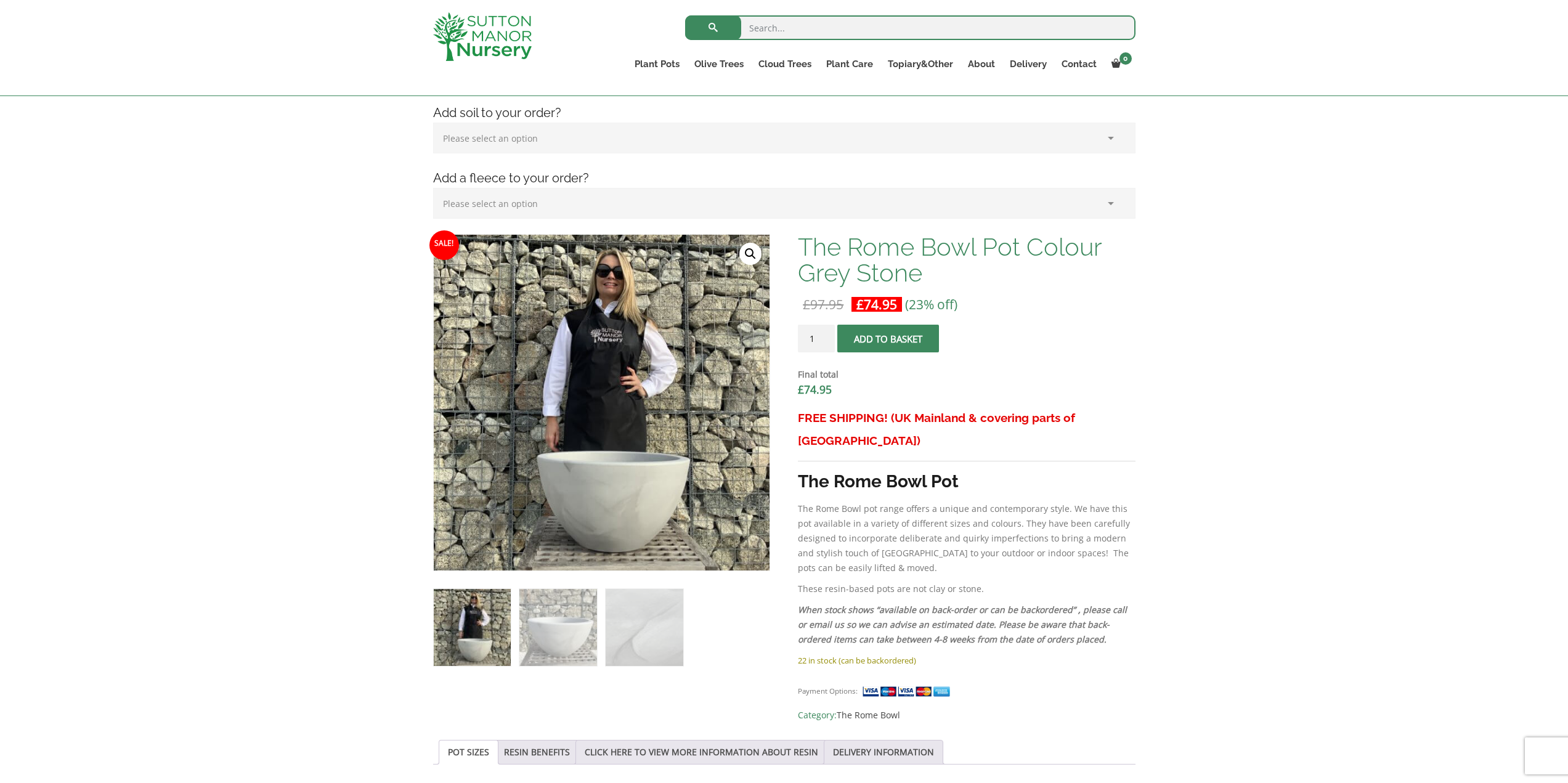
scroll to position [308, 0]
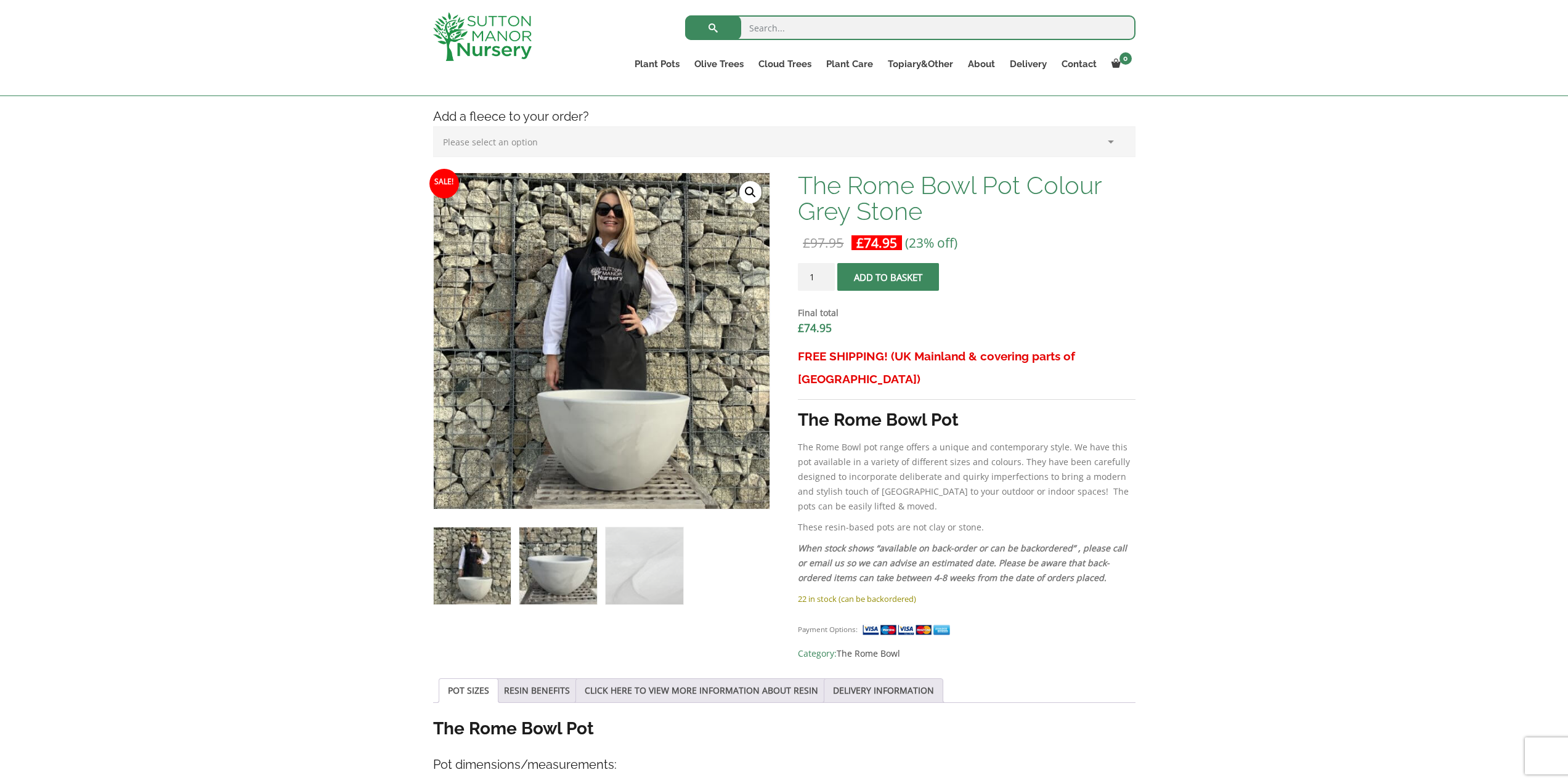
click at [575, 560] on img at bounding box center [558, 566] width 77 height 77
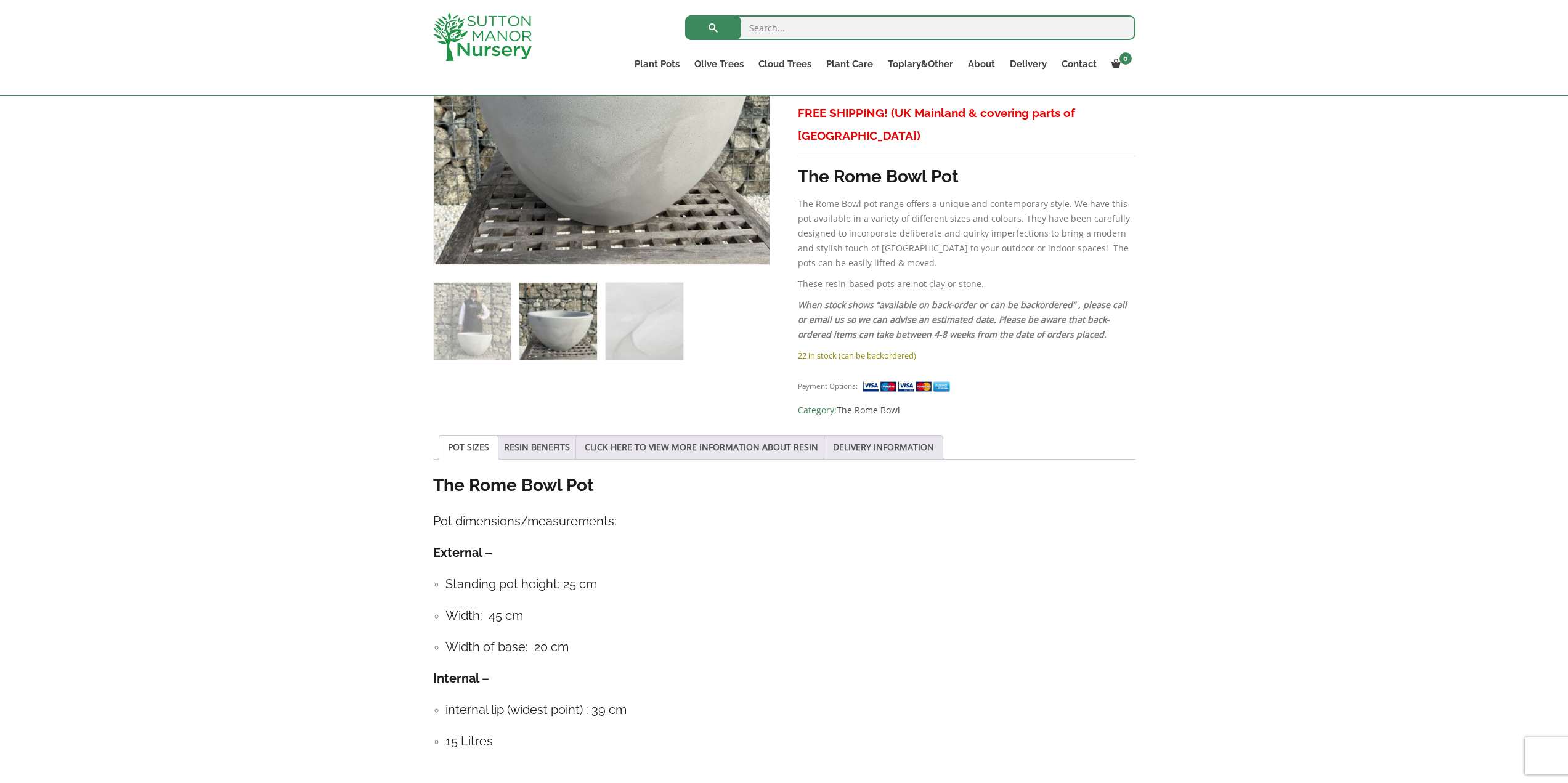
scroll to position [554, 0]
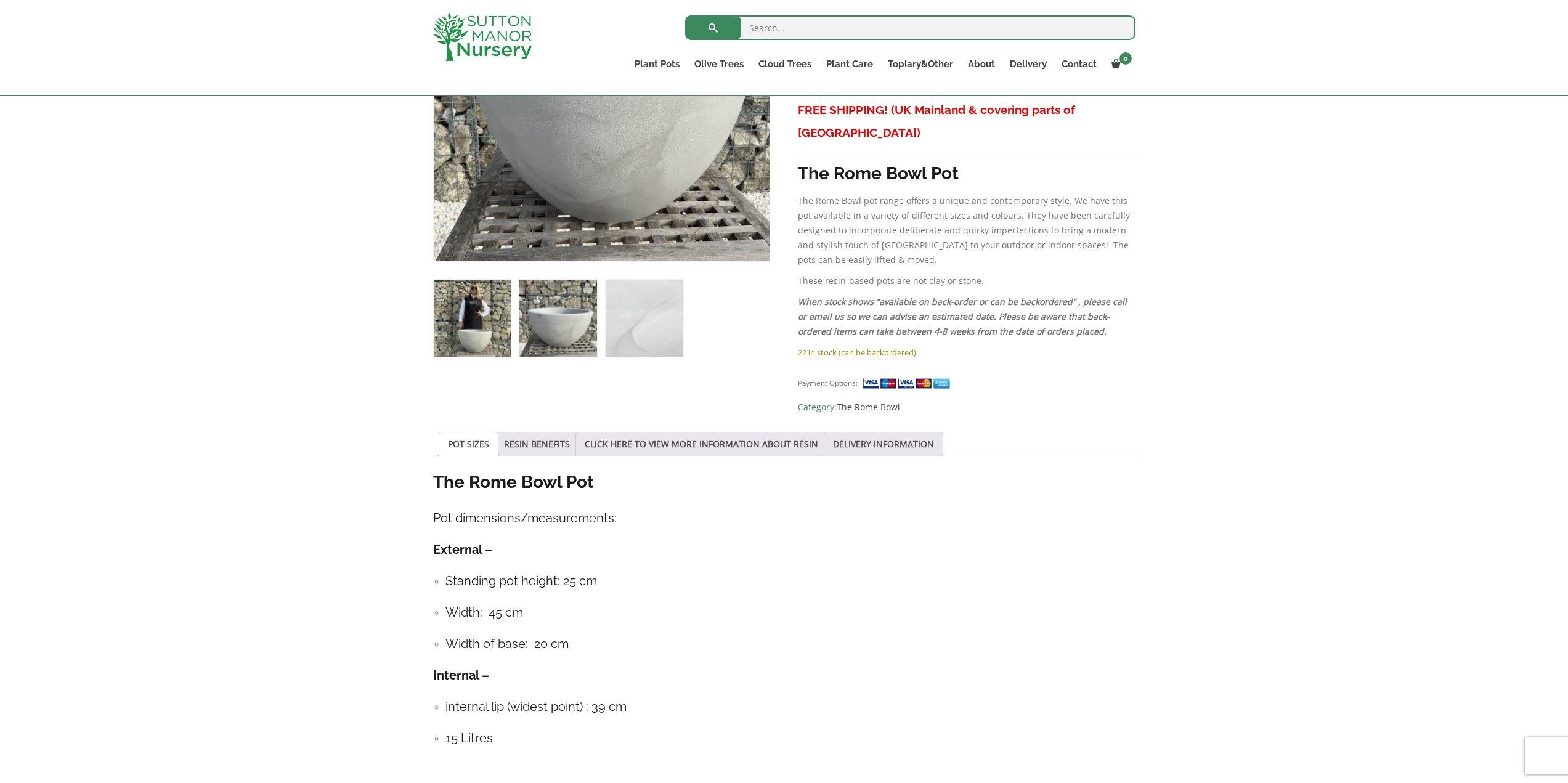
click at [466, 330] on img at bounding box center [472, 318] width 77 height 77
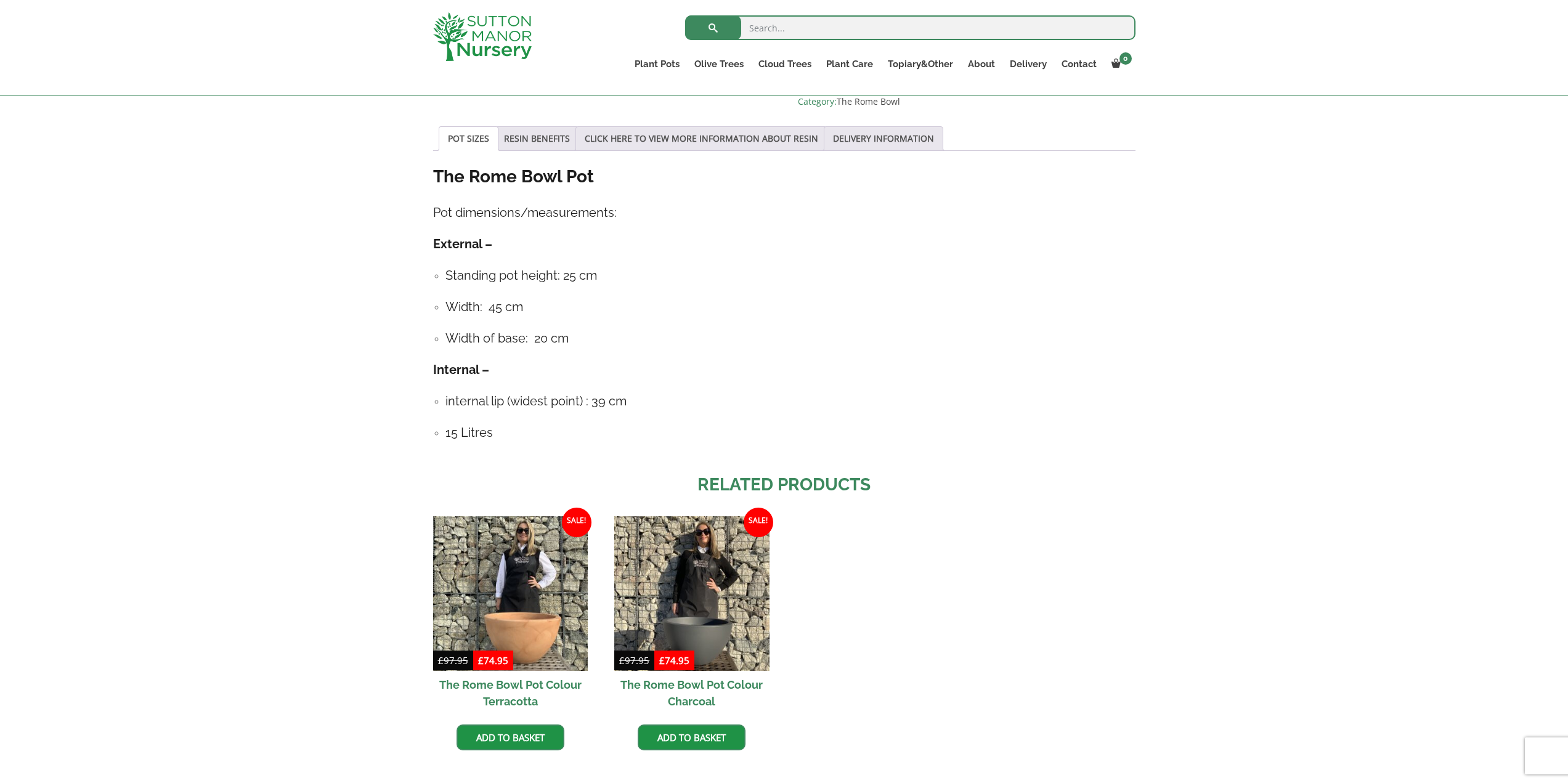
scroll to position [678, 0]
